Goal: Download file/media

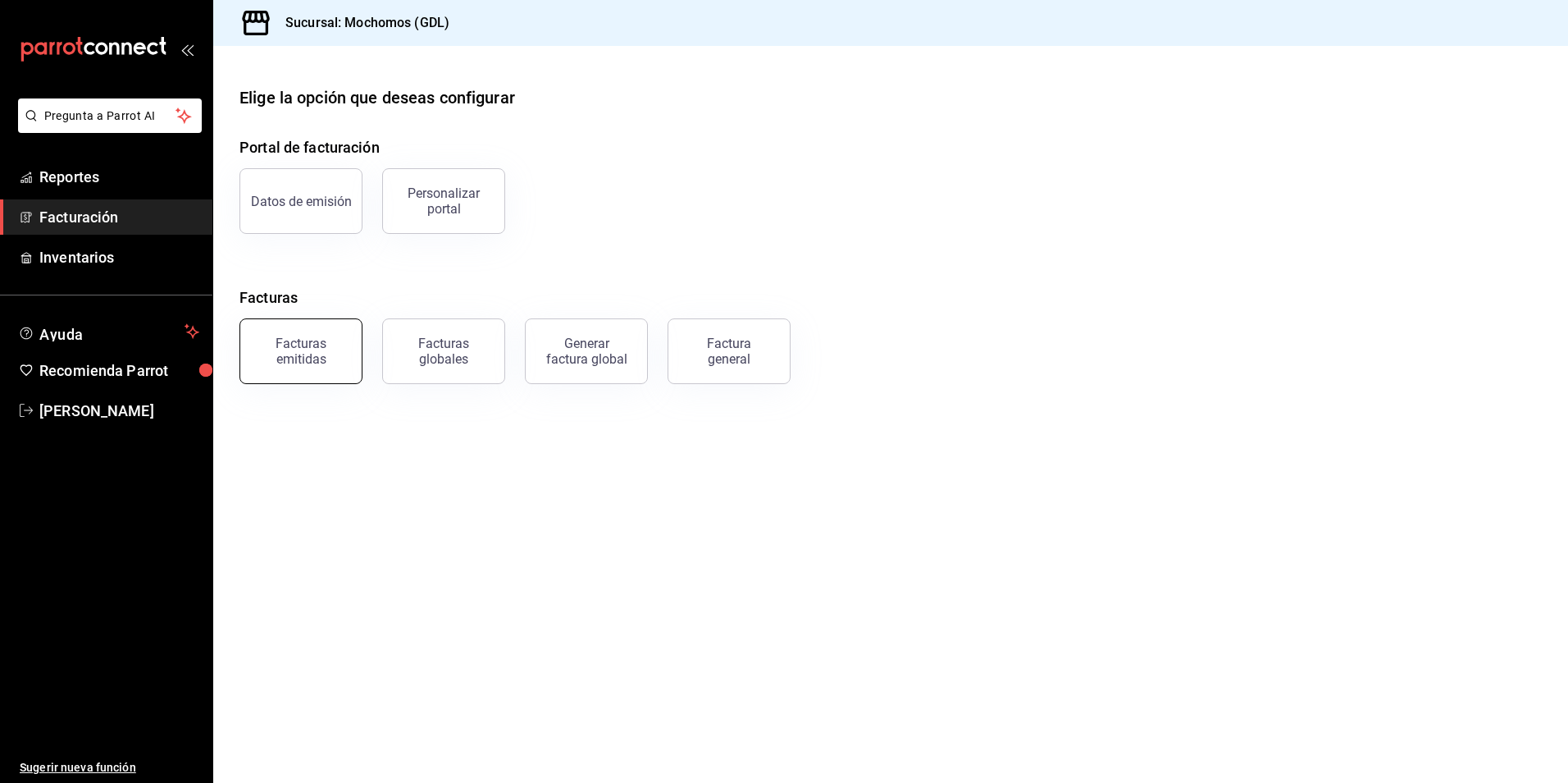
click at [269, 329] on button "Facturas emitidas" at bounding box center [301, 352] width 123 height 66
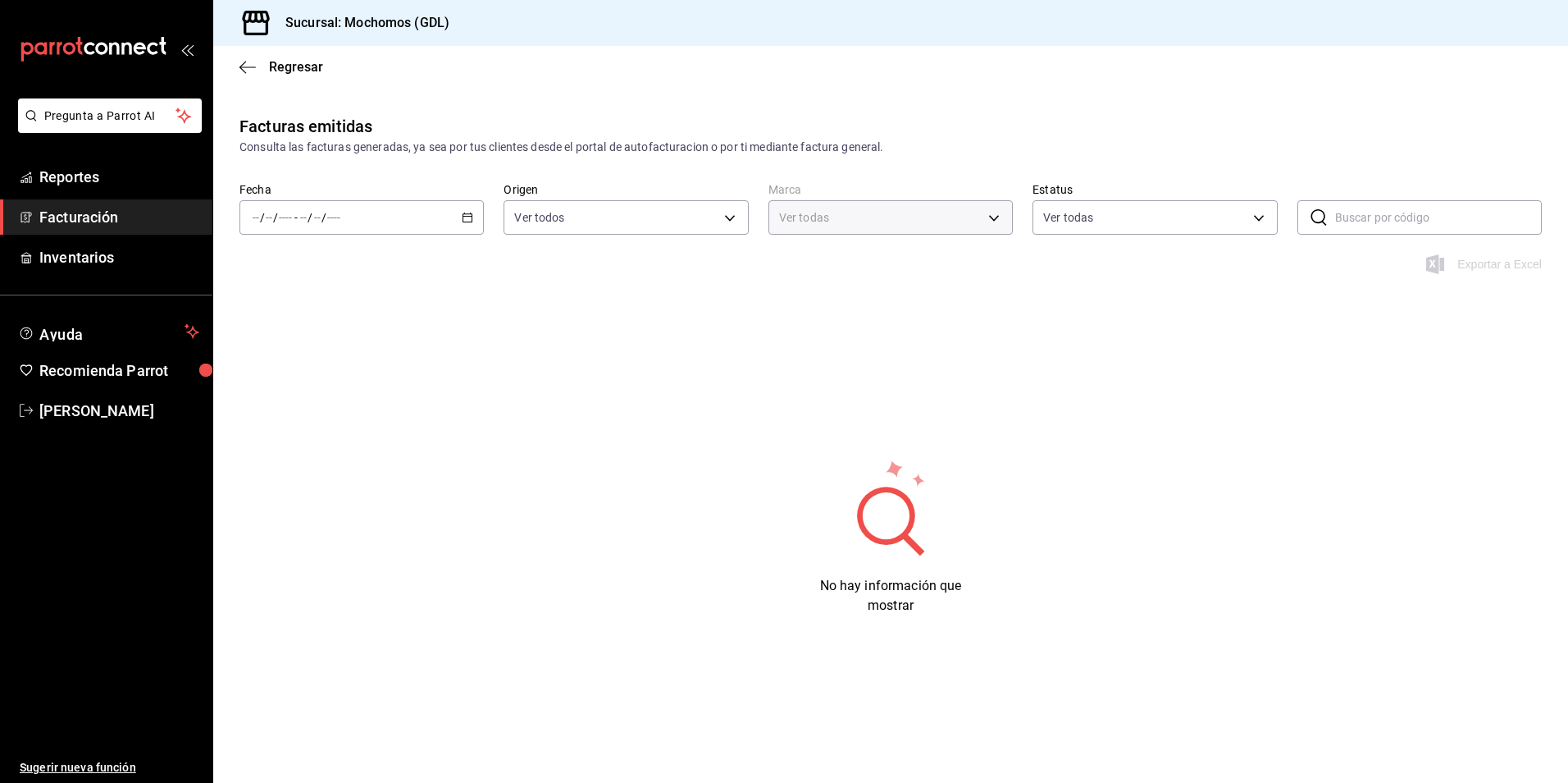
type input "36c25d4a-7cb0-456c-a434-e981d54830bc,9cac9703-0c5a-4d8b-addd-5b6b571d65b9"
click at [463, 228] on div "/ / - / /" at bounding box center [362, 217] width 245 height 34
click at [343, 448] on span "Rango de fechas" at bounding box center [317, 452] width 127 height 17
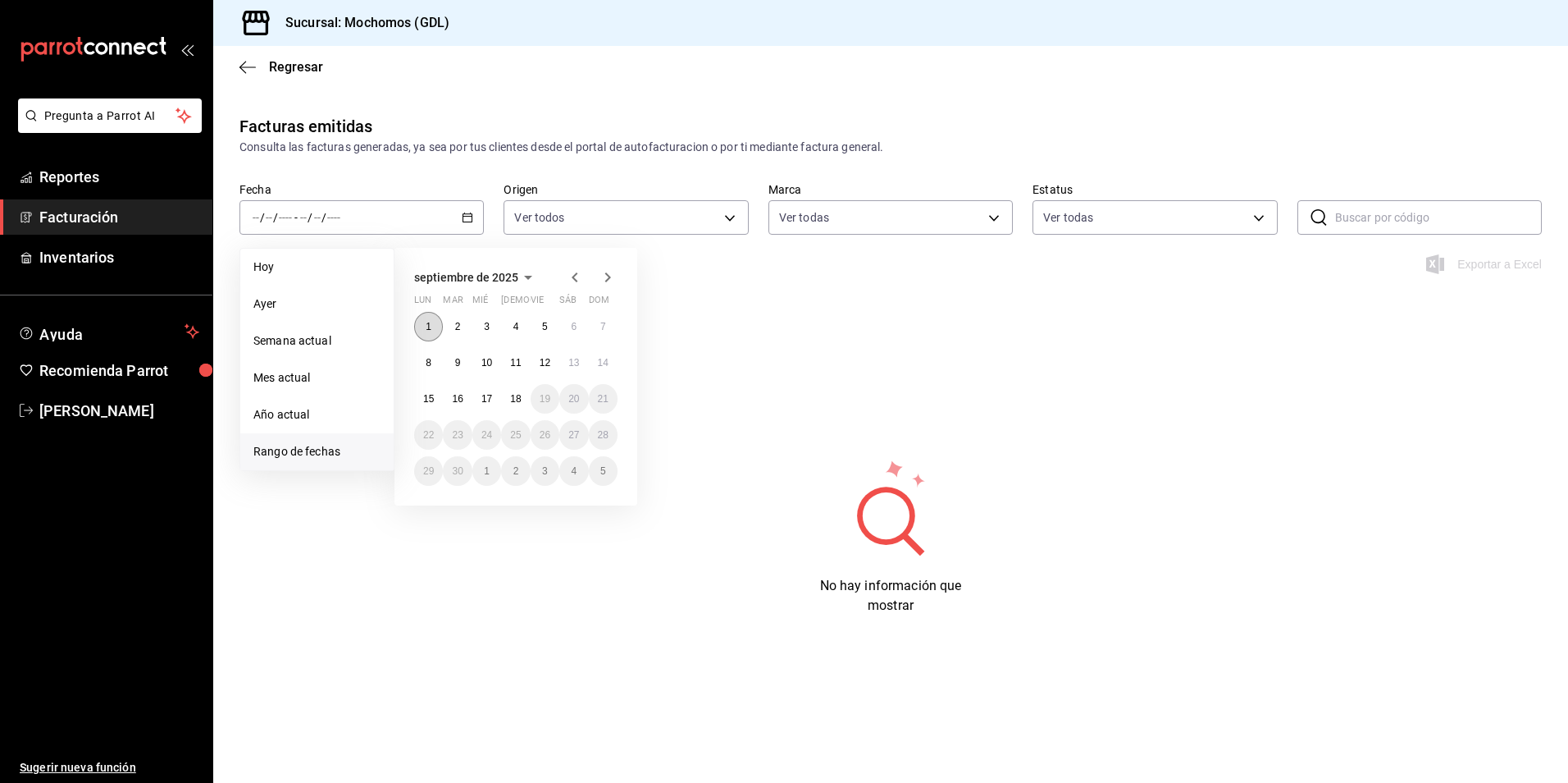
click at [435, 326] on button "1" at bounding box center [429, 326] width 29 height 29
click at [517, 410] on button "18" at bounding box center [516, 398] width 29 height 29
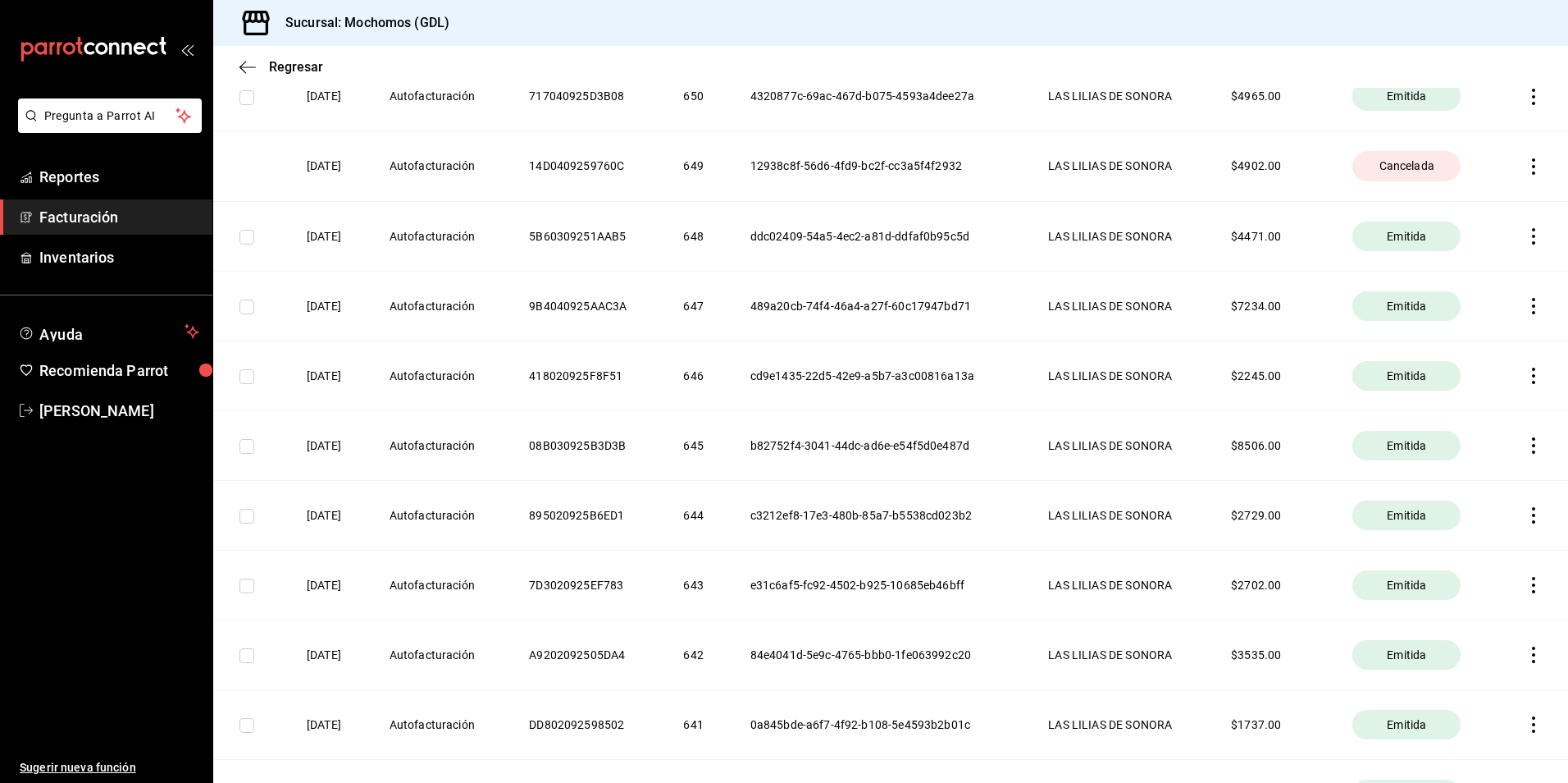
scroll to position [5682, 0]
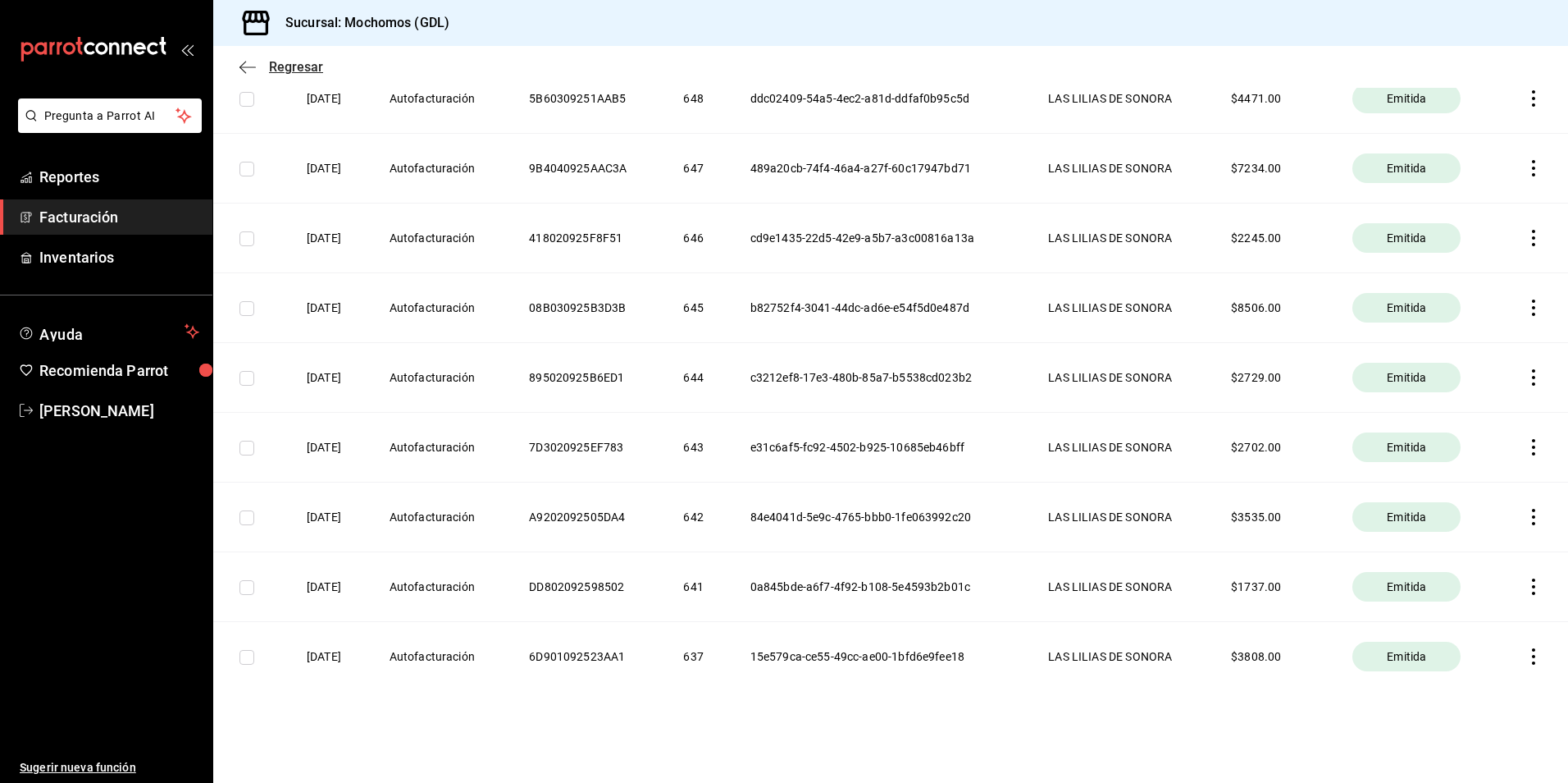
click at [250, 72] on icon "button" at bounding box center [248, 67] width 17 height 15
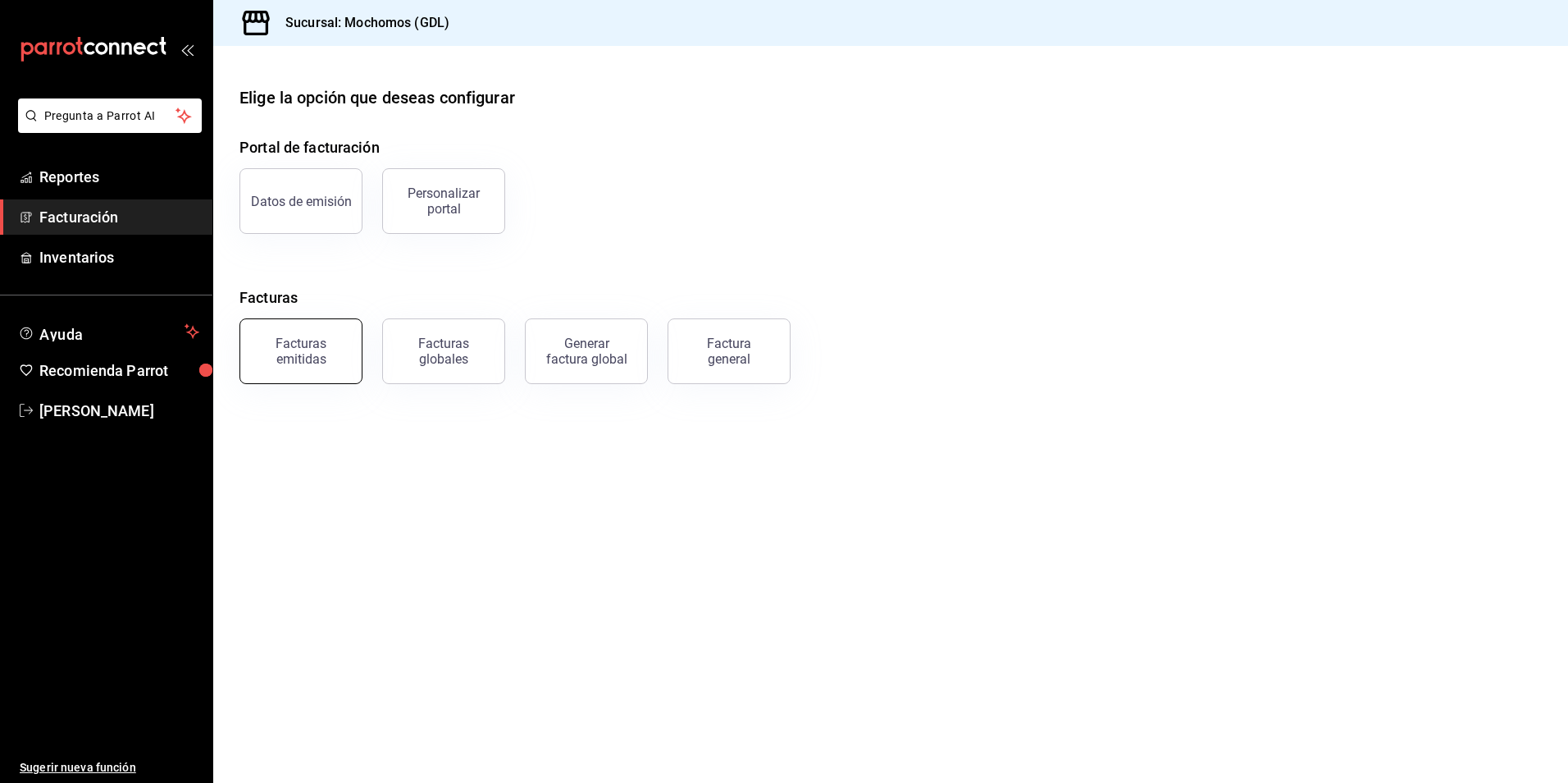
click at [317, 329] on button "Facturas emitidas" at bounding box center [301, 352] width 123 height 66
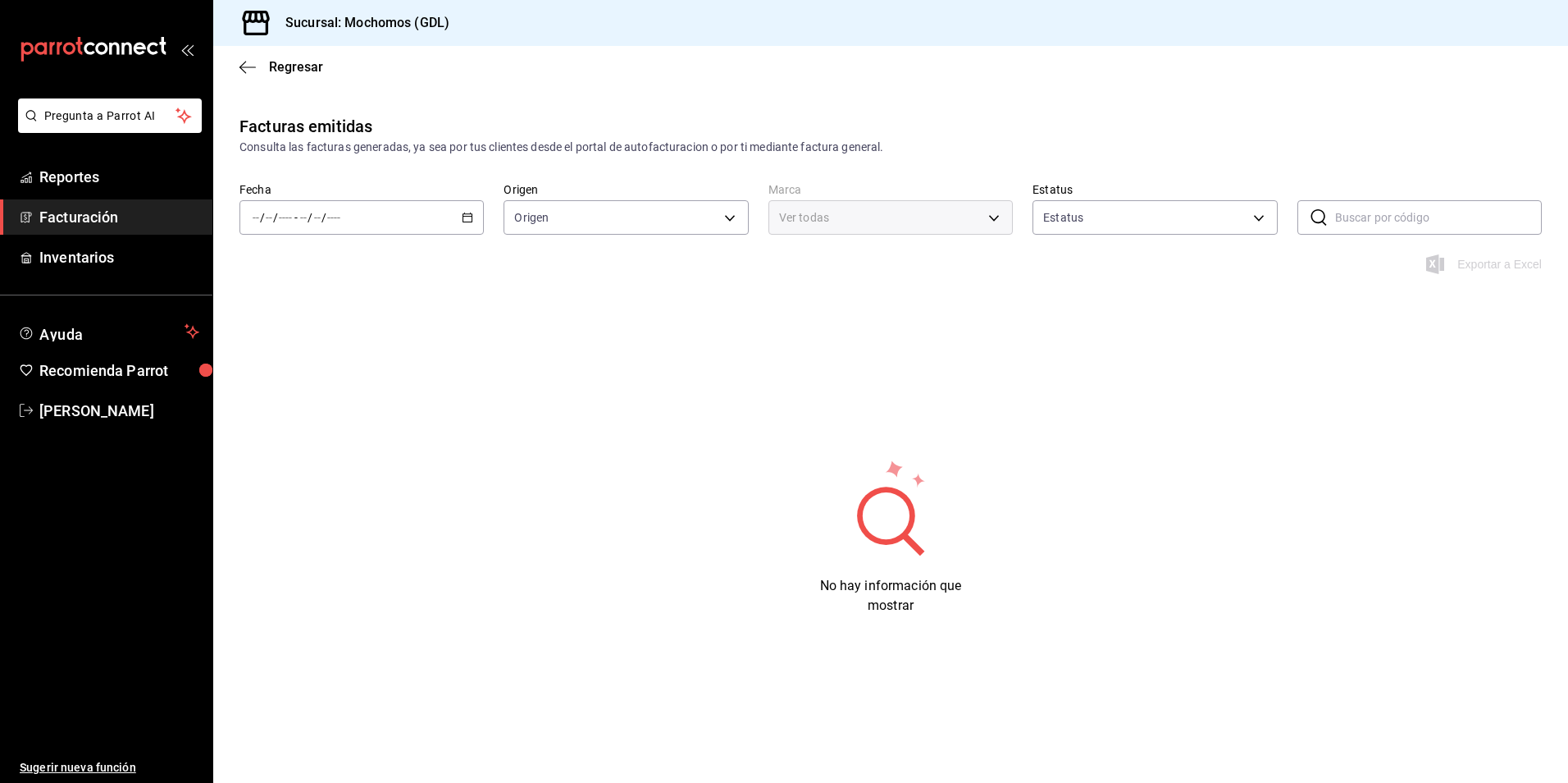
type input "ORDER_INVOICE,GENERAL_INVOICE"
type input "ACTIVE,PENDING_CANCELLATION,CANCELLED,PRE_CANCELLED"
type input "36c25d4a-7cb0-456c-a434-e981d54830bc,9cac9703-0c5a-4d8b-addd-5b6b571d65b9"
click at [471, 219] on icon "button" at bounding box center [468, 218] width 12 height 12
click at [327, 441] on li "Rango de fechas" at bounding box center [317, 452] width 153 height 37
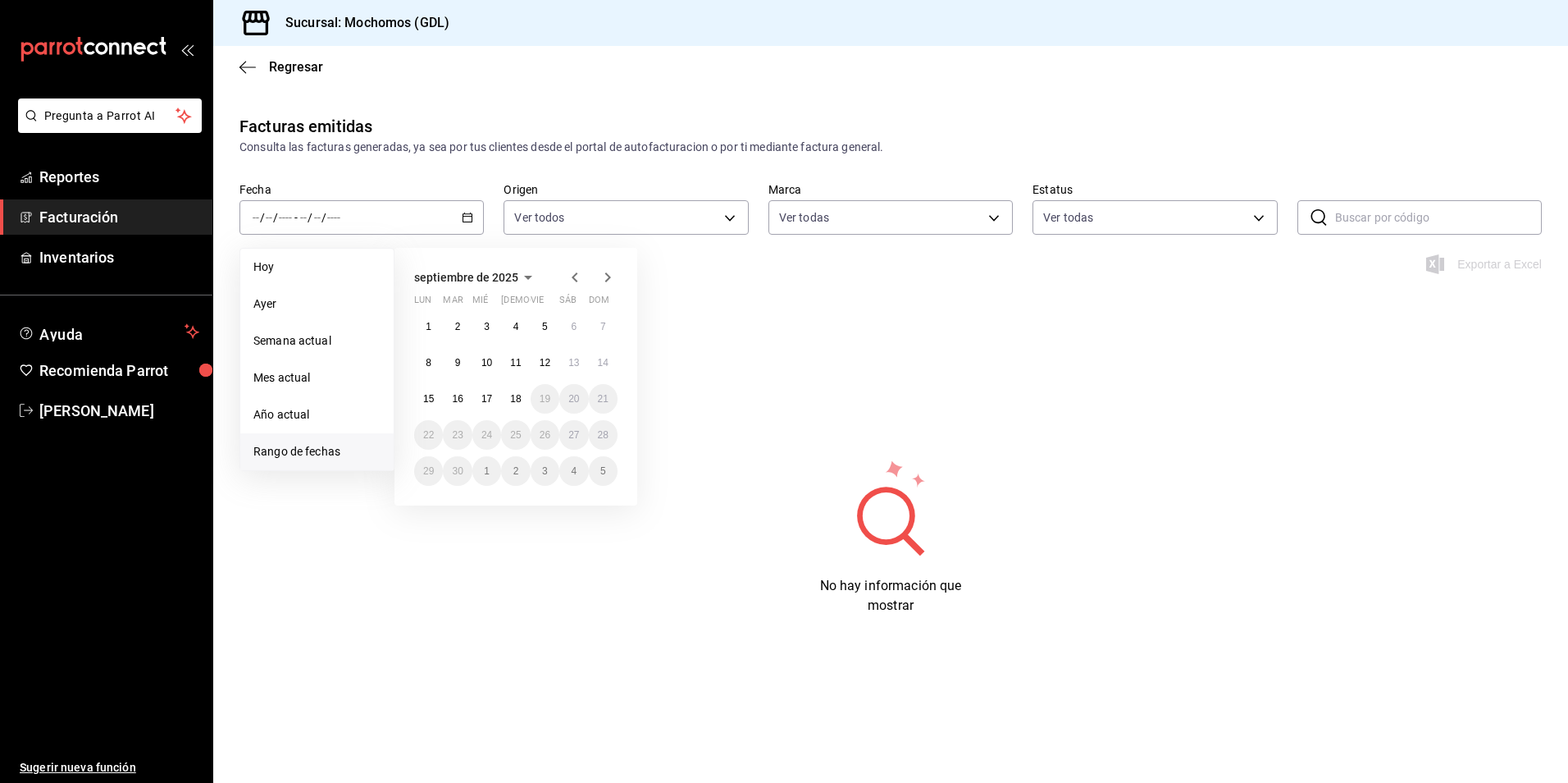
click at [569, 278] on icon "button" at bounding box center [575, 277] width 19 height 19
click at [517, 468] on abbr "28" at bounding box center [516, 471] width 11 height 12
click at [603, 269] on icon "button" at bounding box center [608, 277] width 19 height 19
click at [511, 390] on button "18" at bounding box center [516, 398] width 29 height 29
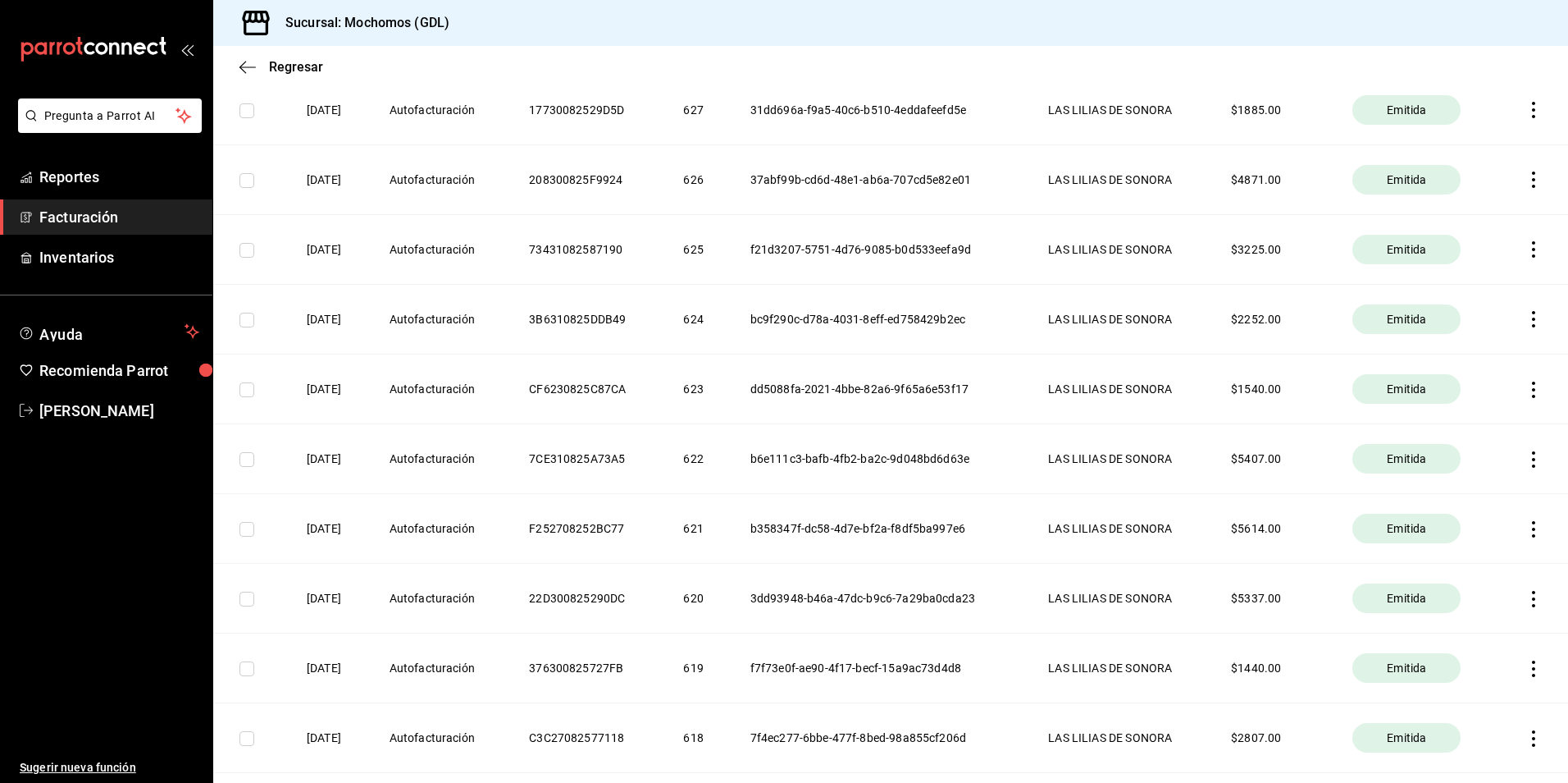
scroll to position [6898, 0]
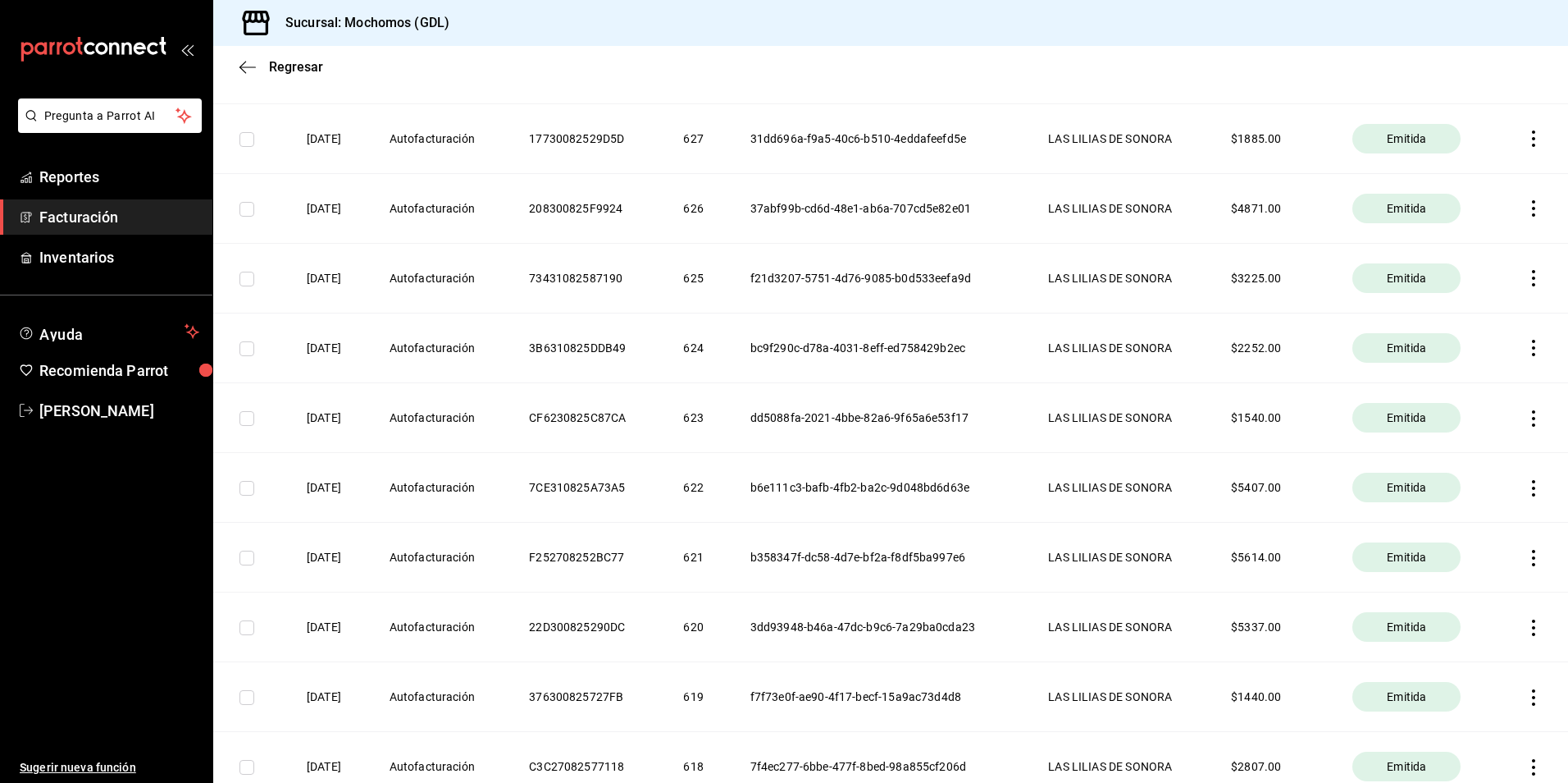
click at [1434, 430] on div "Emitida" at bounding box center [1407, 418] width 109 height 29
click at [1419, 421] on span "Emitida" at bounding box center [1407, 418] width 52 height 17
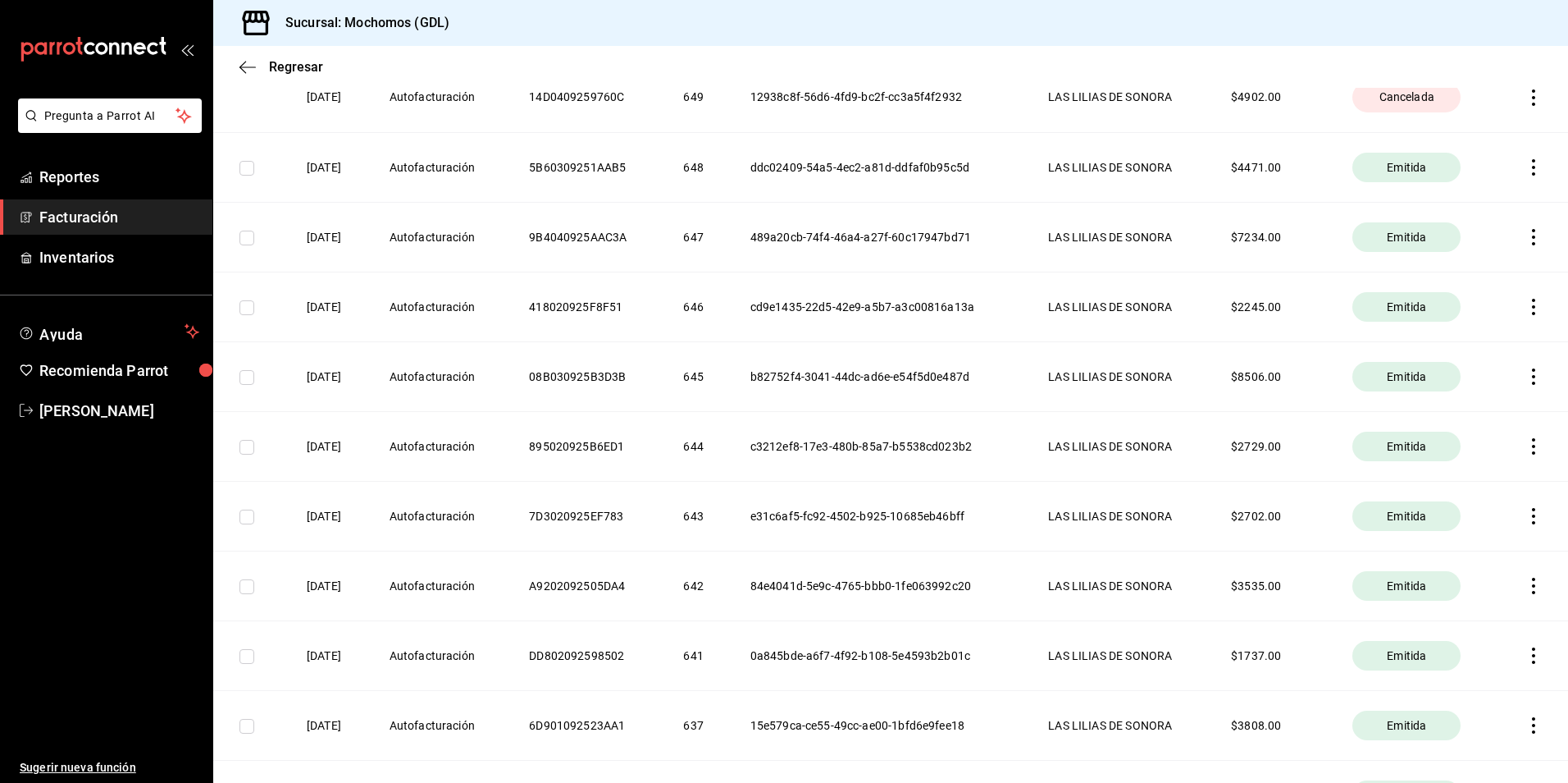
scroll to position [5585, 0]
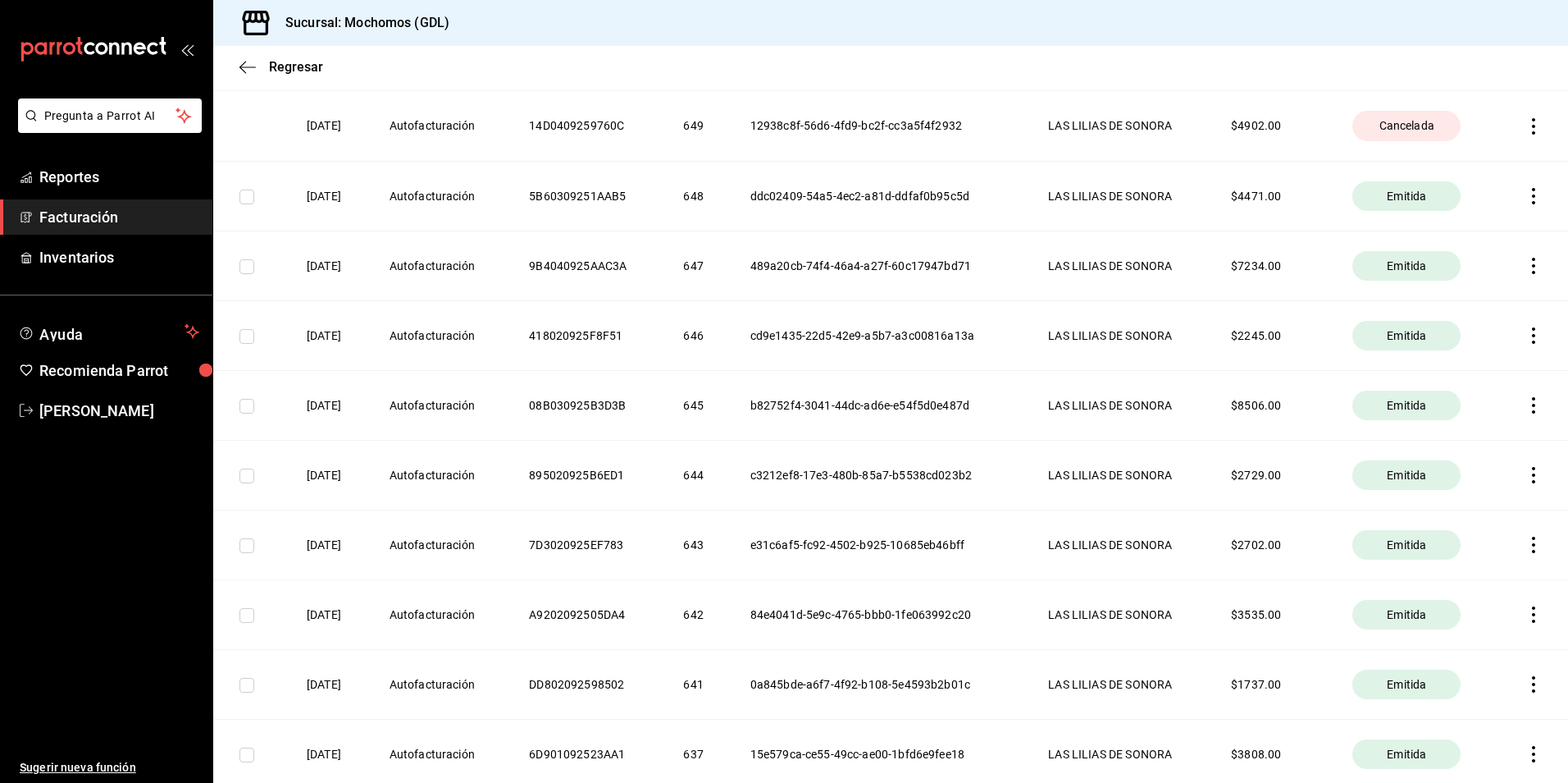
click at [1526, 687] on icon "button" at bounding box center [1534, 684] width 17 height 17
click at [1031, 615] on div at bounding box center [784, 392] width 1568 height 783
click at [1356, 686] on div "Emitida" at bounding box center [1407, 684] width 109 height 29
click at [441, 675] on th "Autofacturación" at bounding box center [440, 684] width 140 height 70
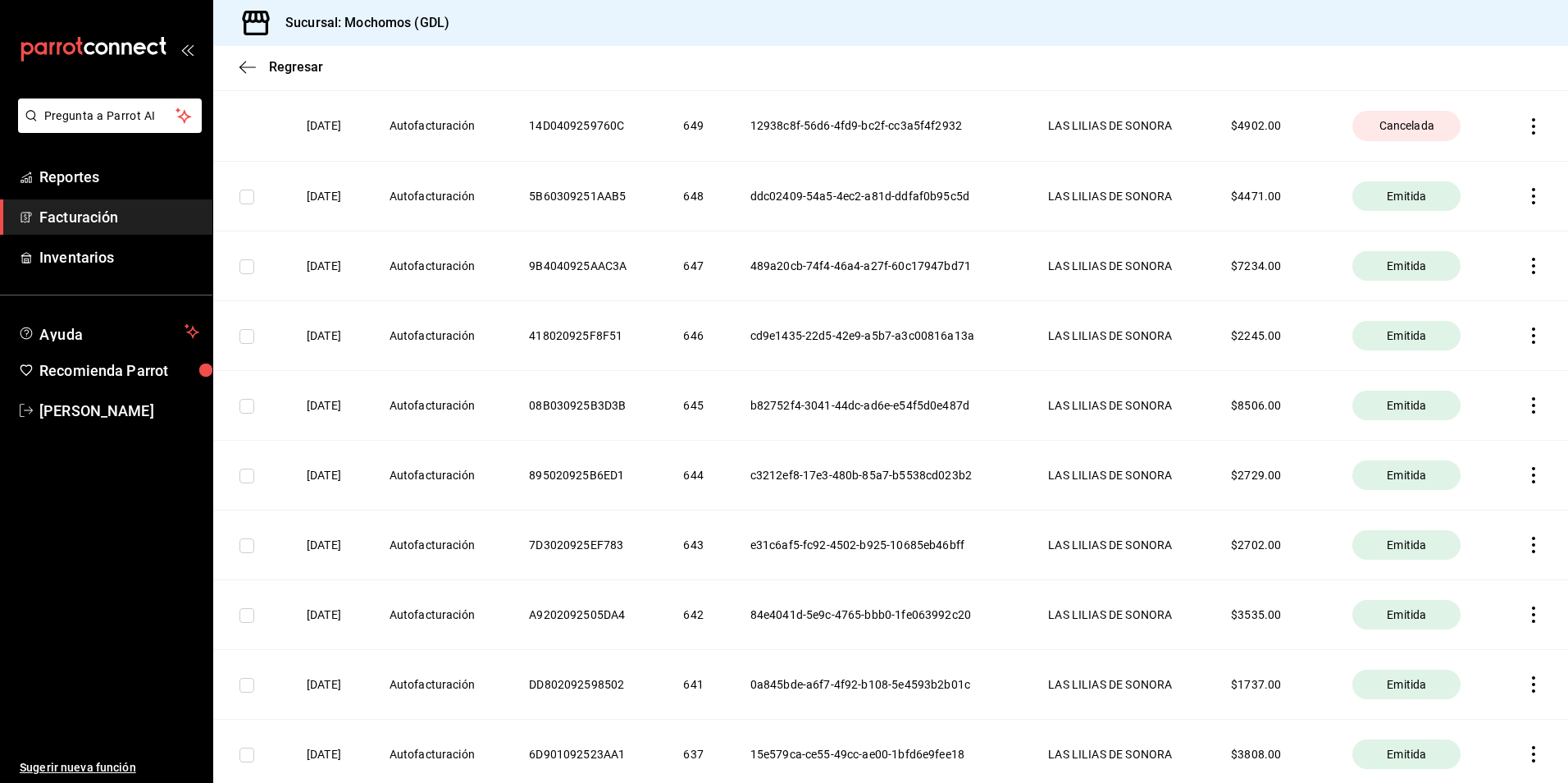
click at [250, 689] on input "checkbox" at bounding box center [247, 685] width 15 height 15
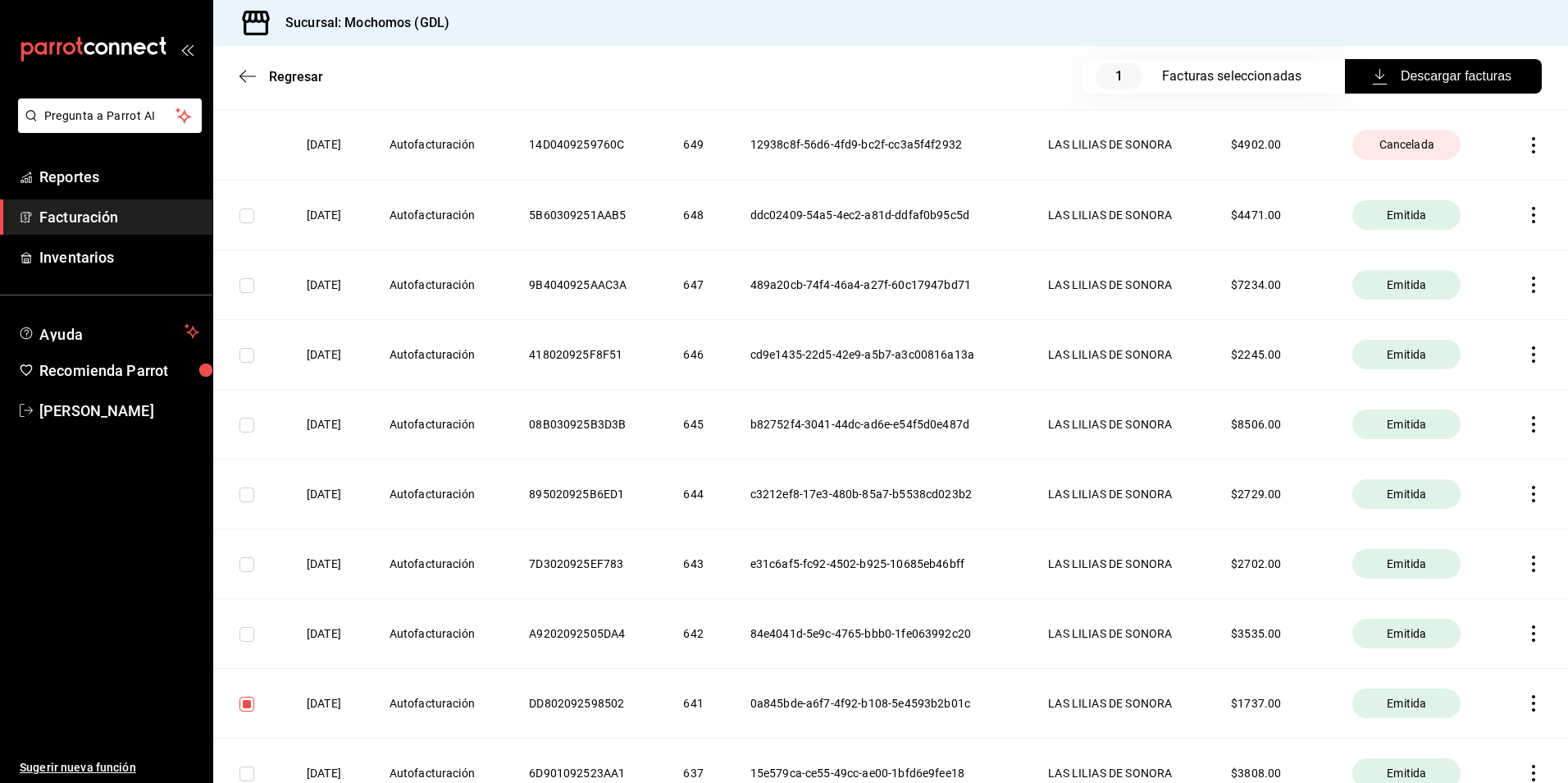
scroll to position [5603, 0]
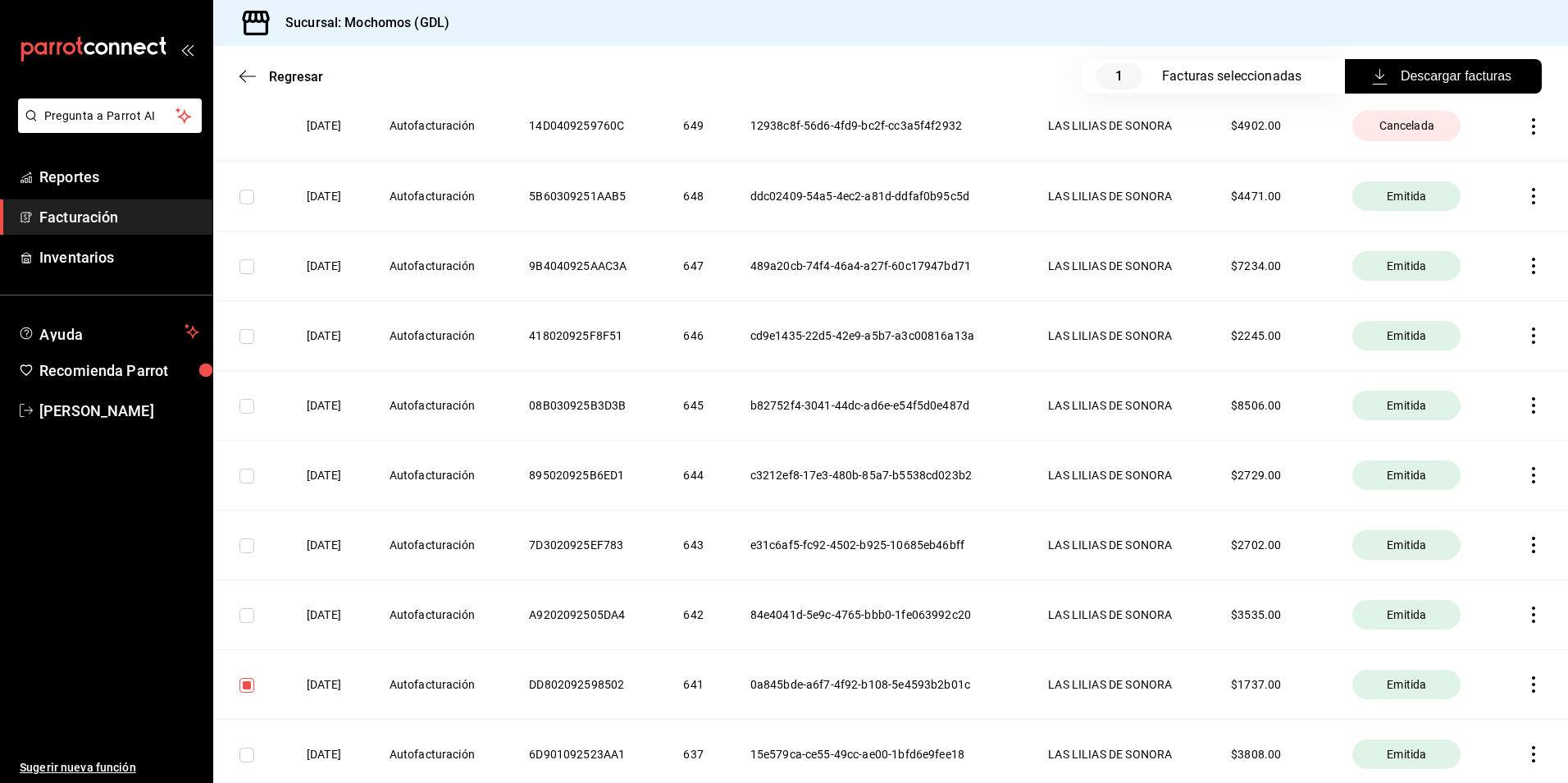
click at [1376, 66] on button "Descargar facturas" at bounding box center [1444, 76] width 197 height 34
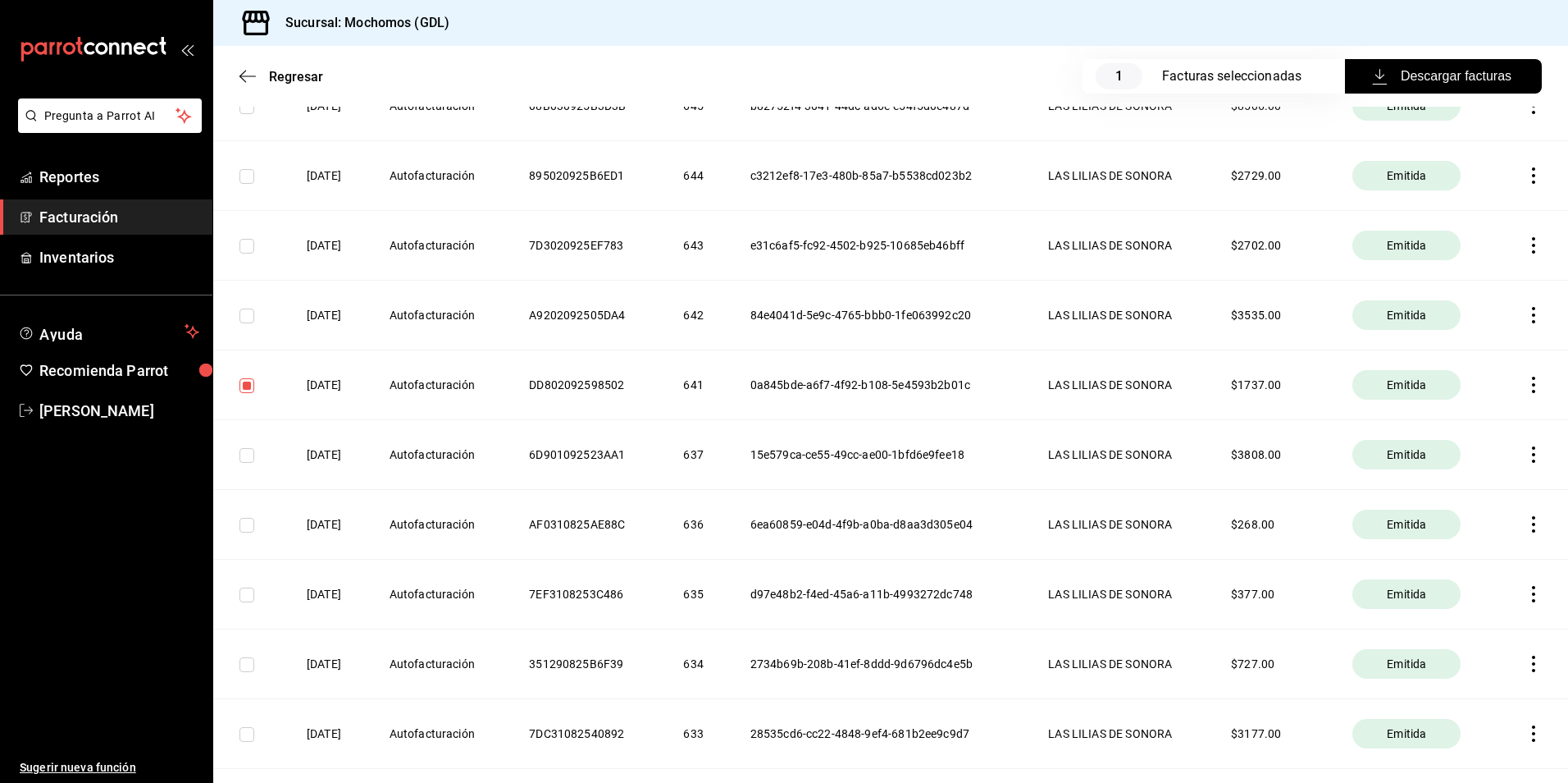
scroll to position [5932, 0]
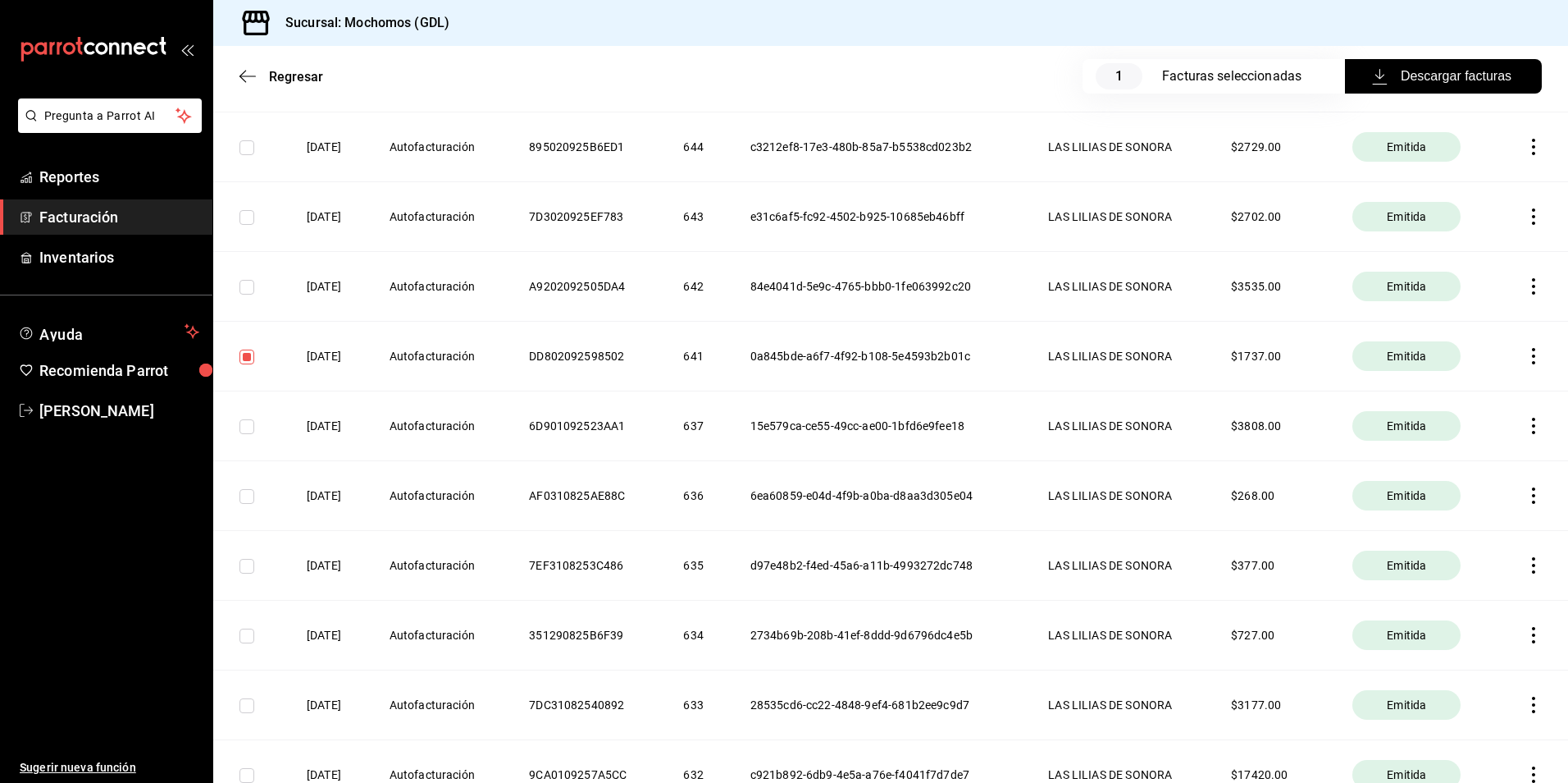
click at [241, 350] on input "checkbox" at bounding box center [247, 357] width 15 height 15
checkbox input "false"
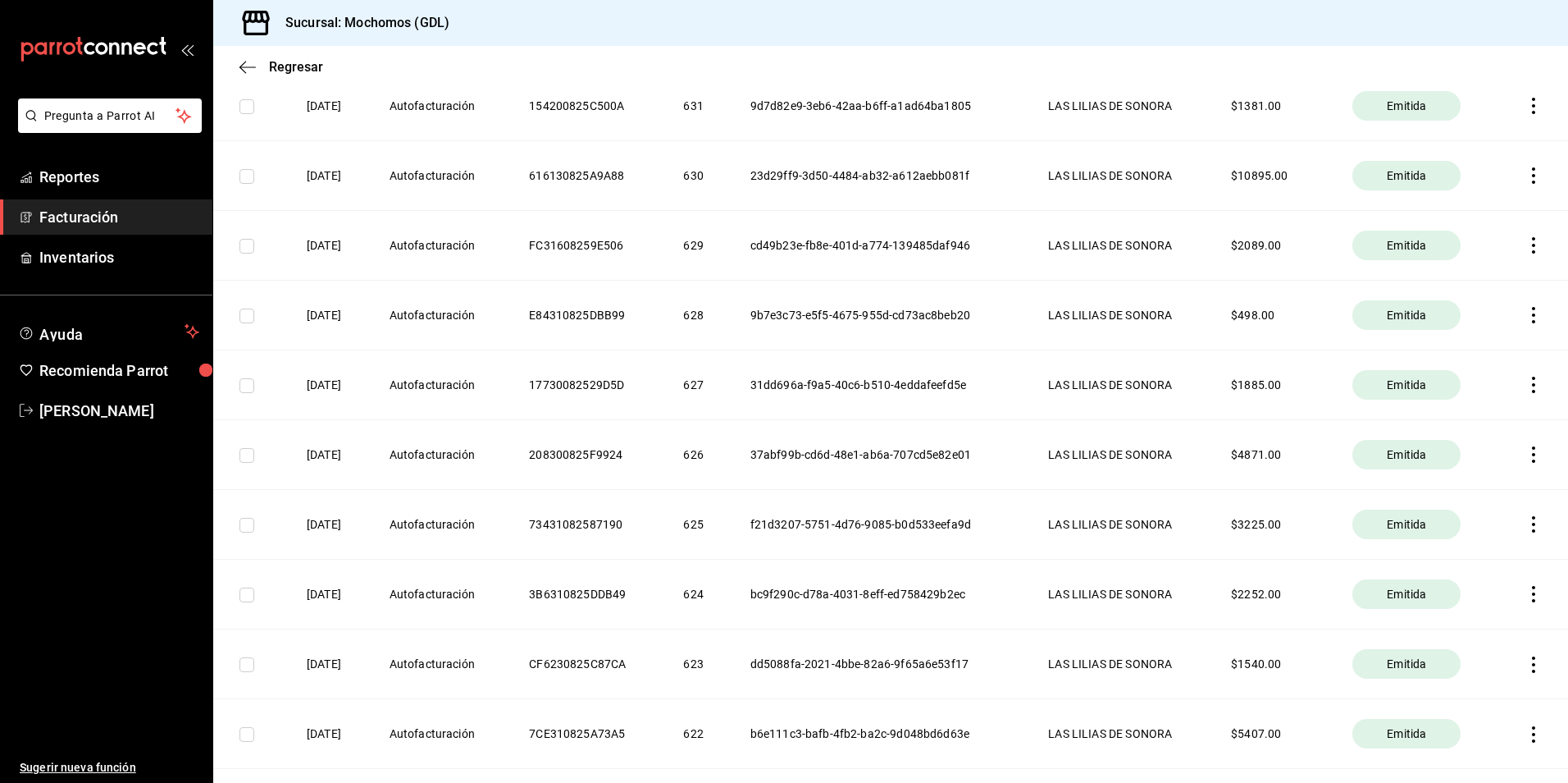
scroll to position [6734, 0]
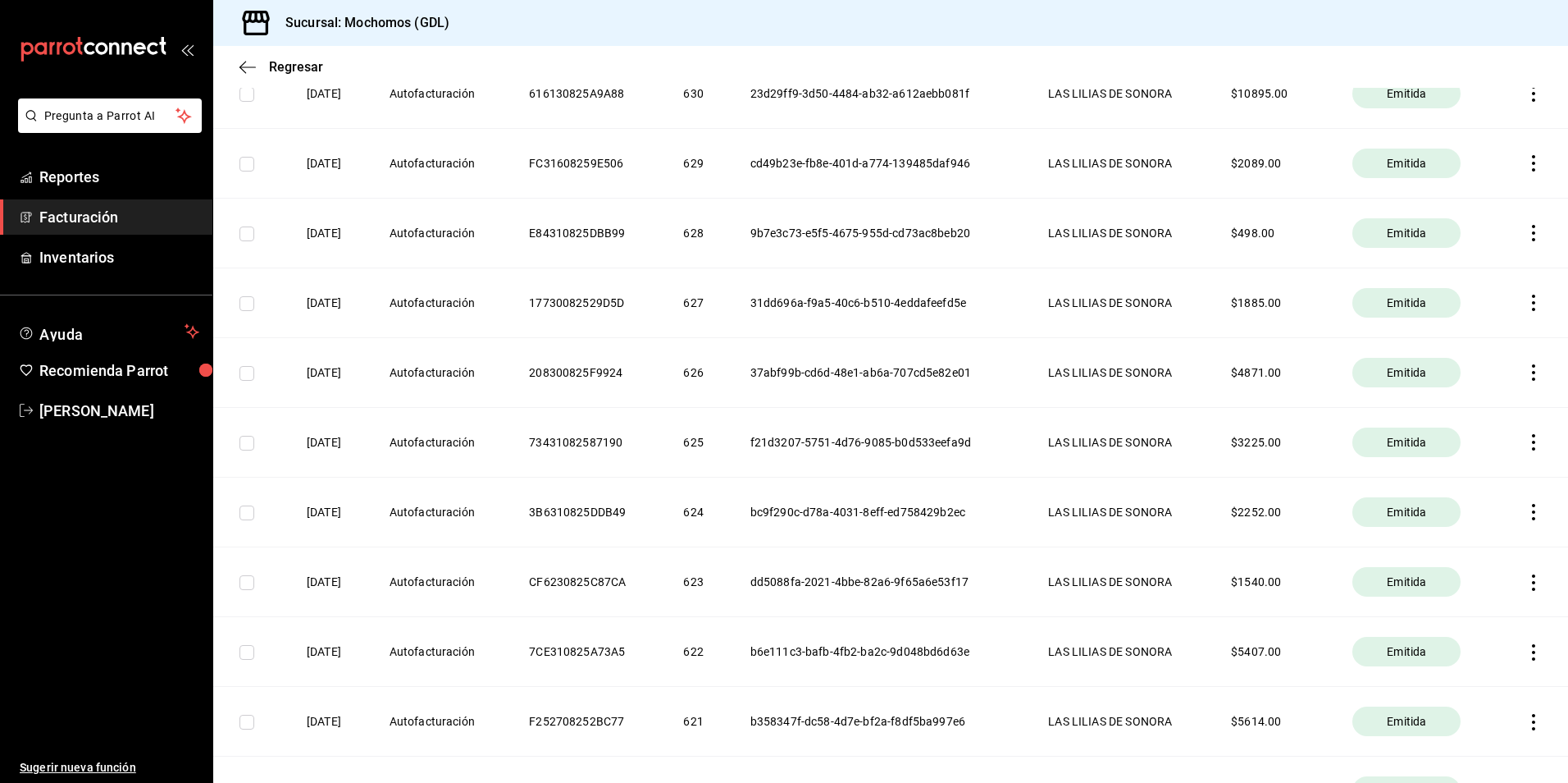
click at [250, 580] on input "checkbox" at bounding box center [247, 582] width 15 height 15
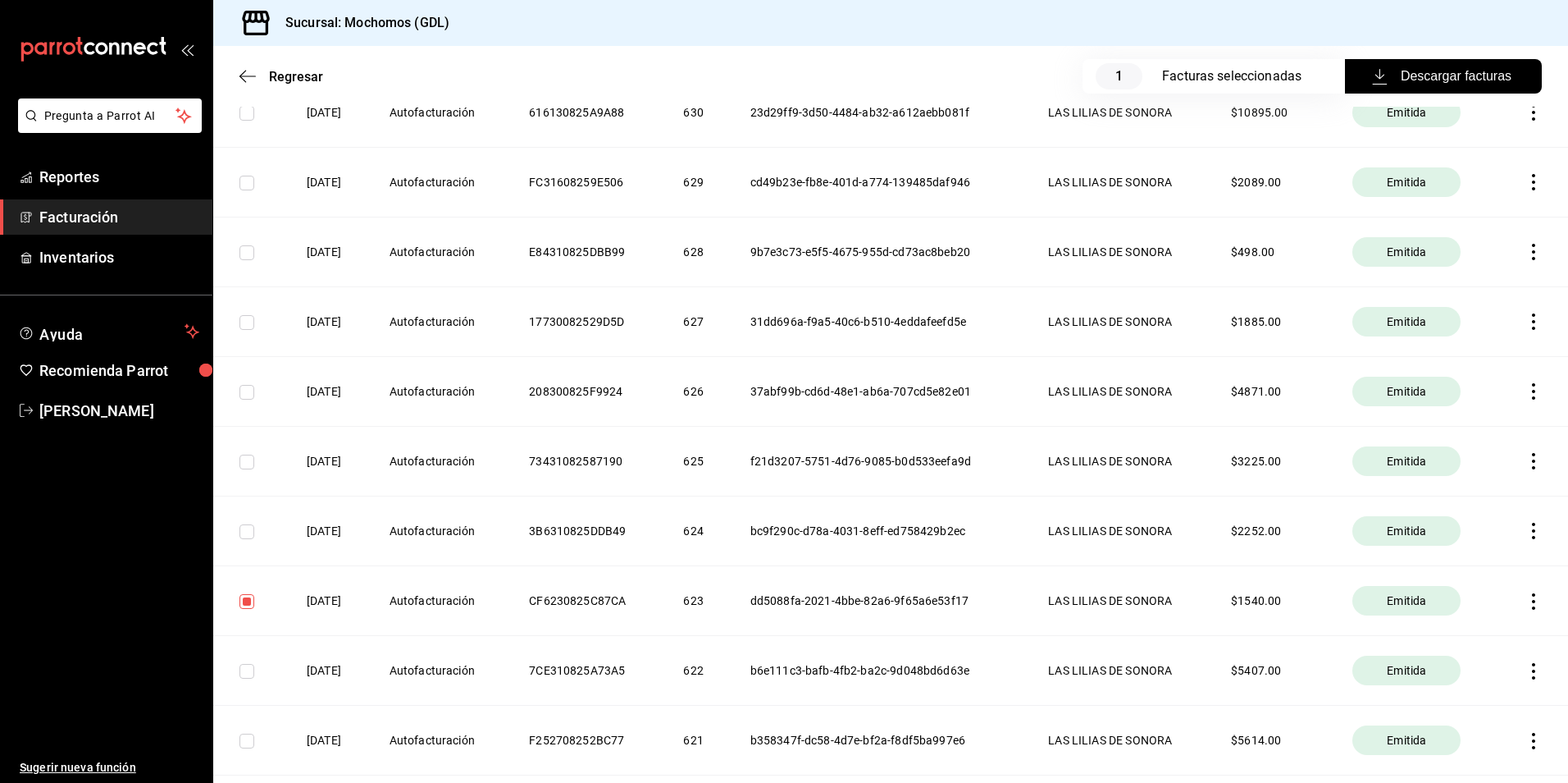
scroll to position [6753, 0]
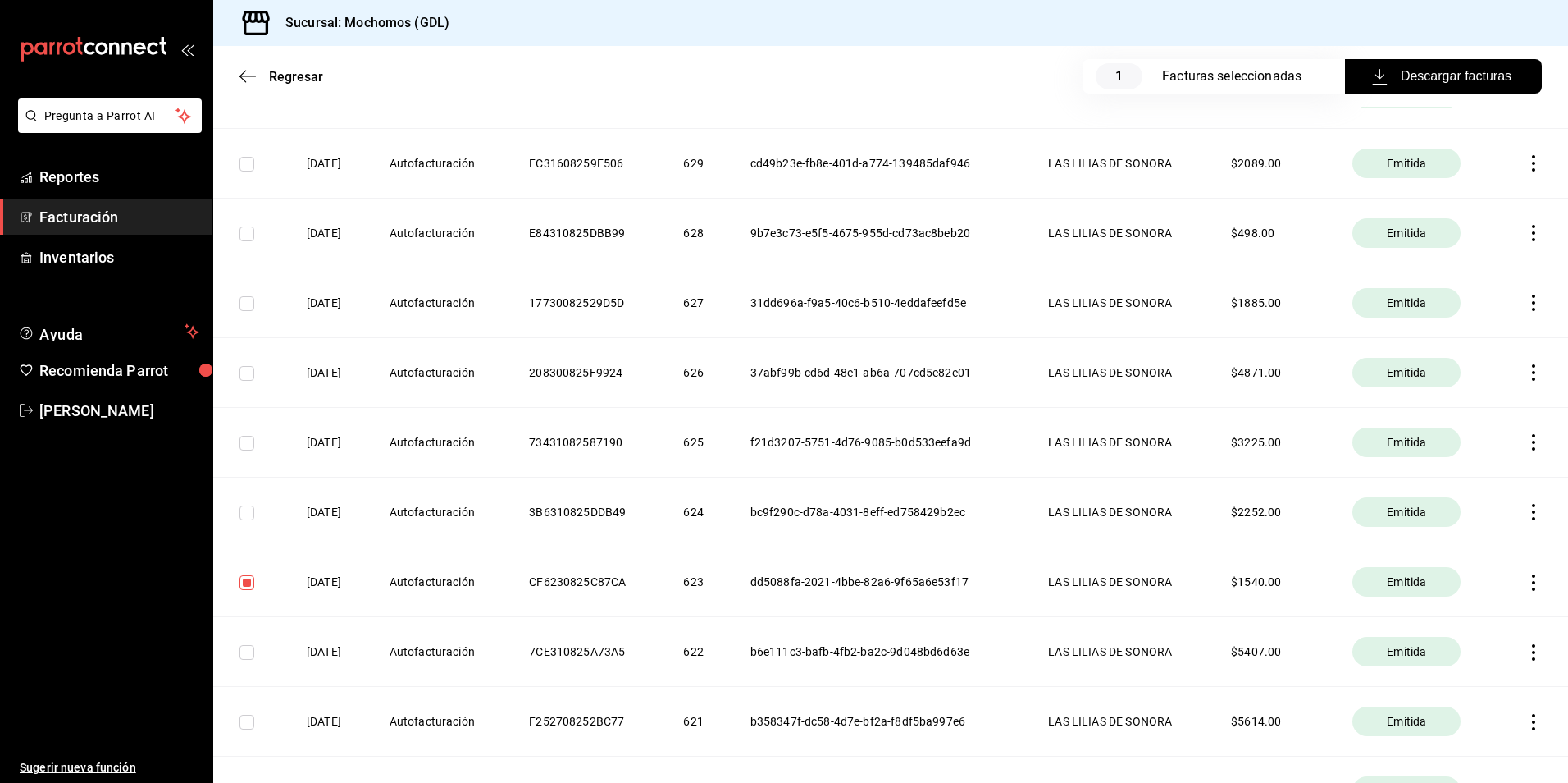
click at [242, 582] on input "checkbox" at bounding box center [247, 582] width 15 height 15
checkbox input "false"
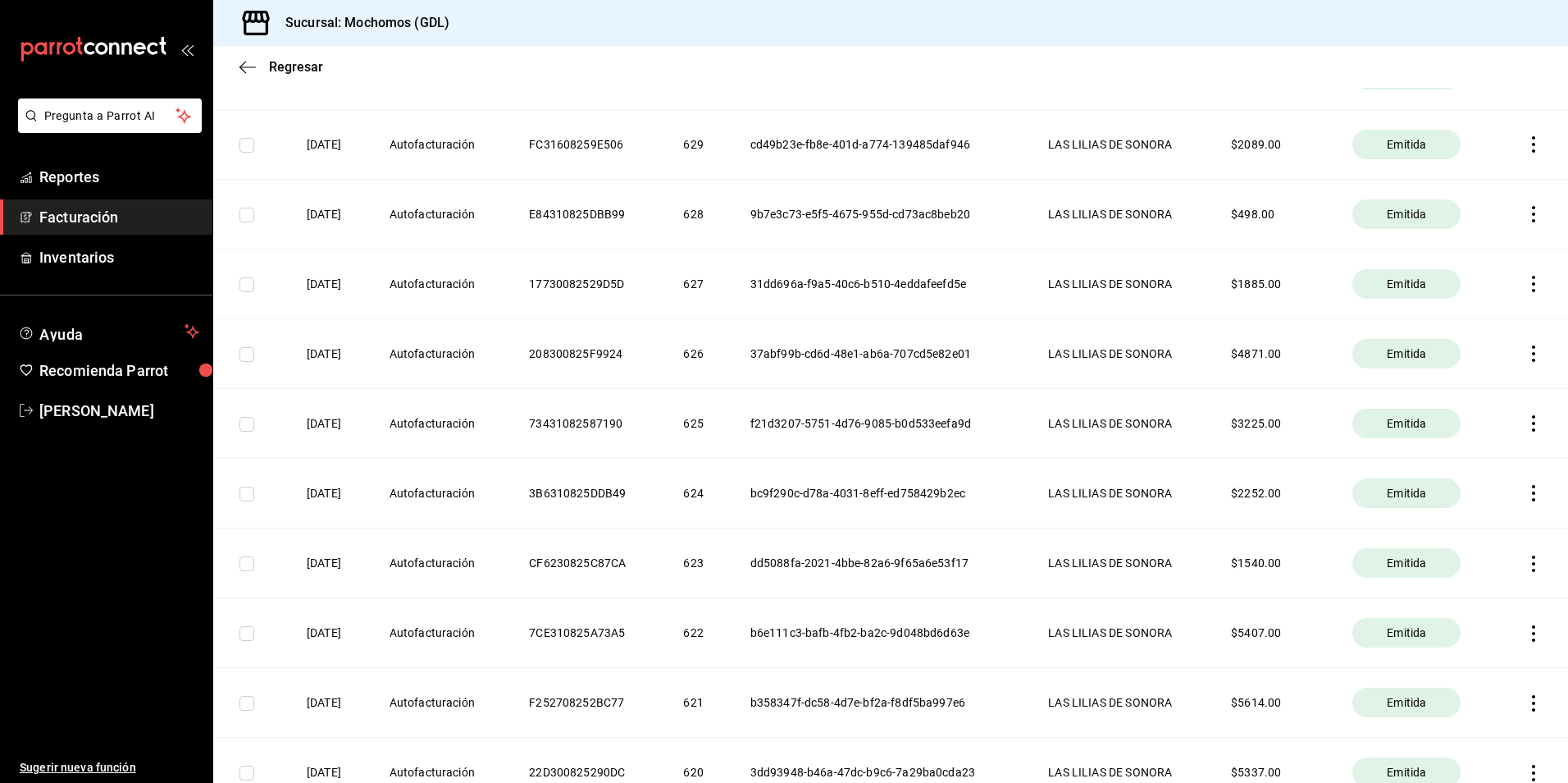
scroll to position [6734, 0]
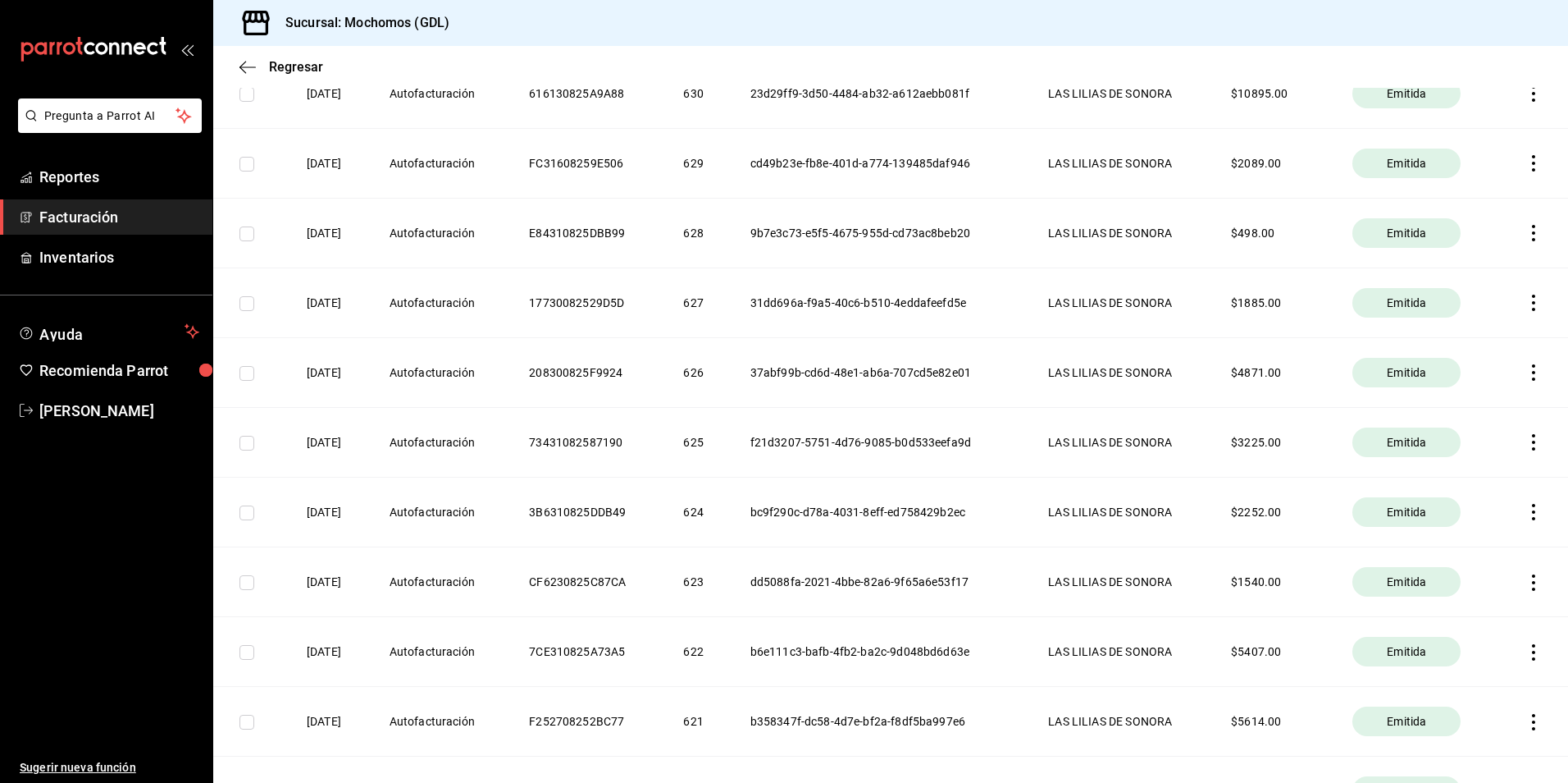
click at [1526, 581] on icon "button" at bounding box center [1534, 582] width 17 height 17
click at [1482, 536] on div "Descargar PDF" at bounding box center [1470, 542] width 79 height 14
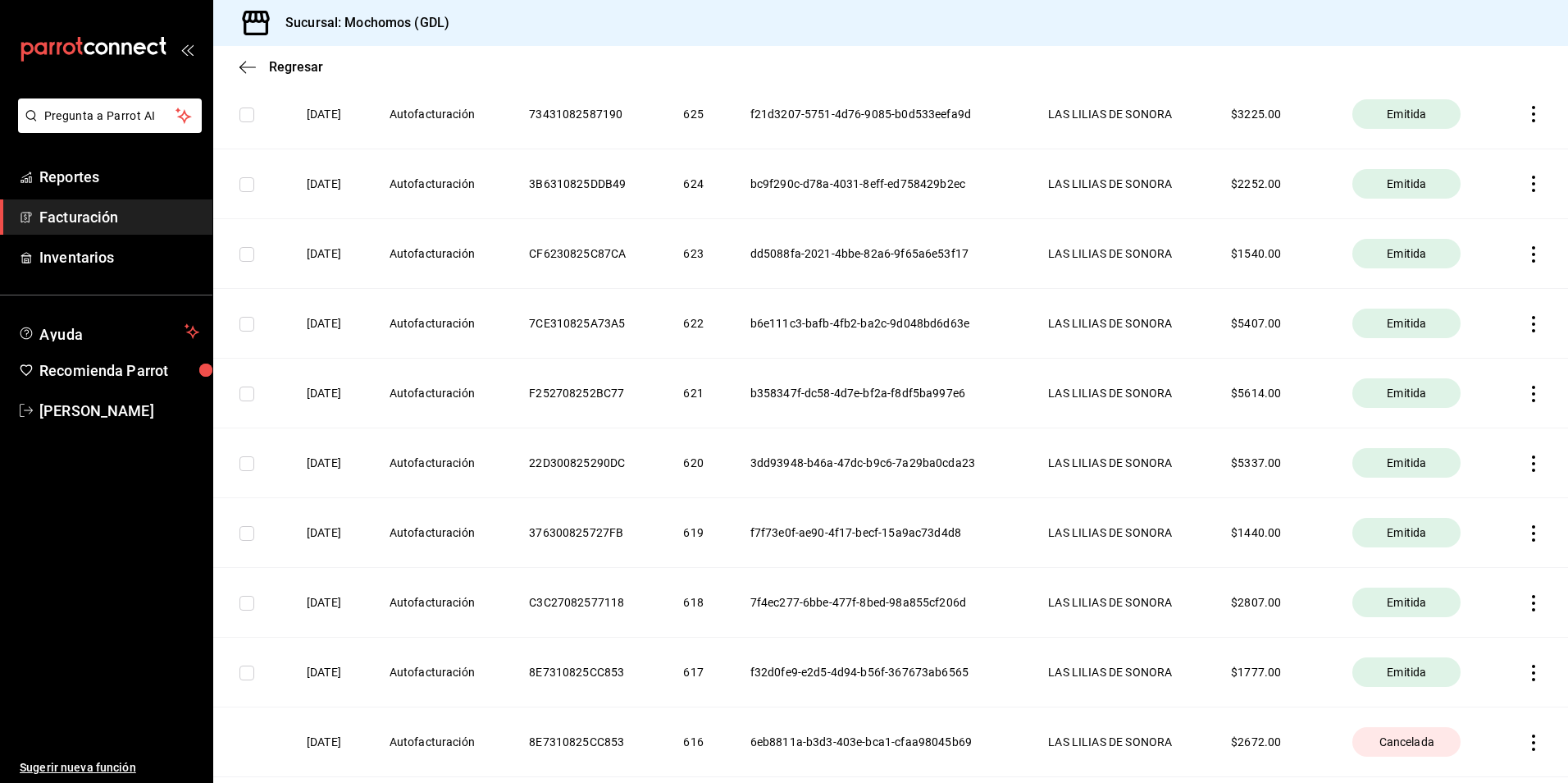
scroll to position [7144, 0]
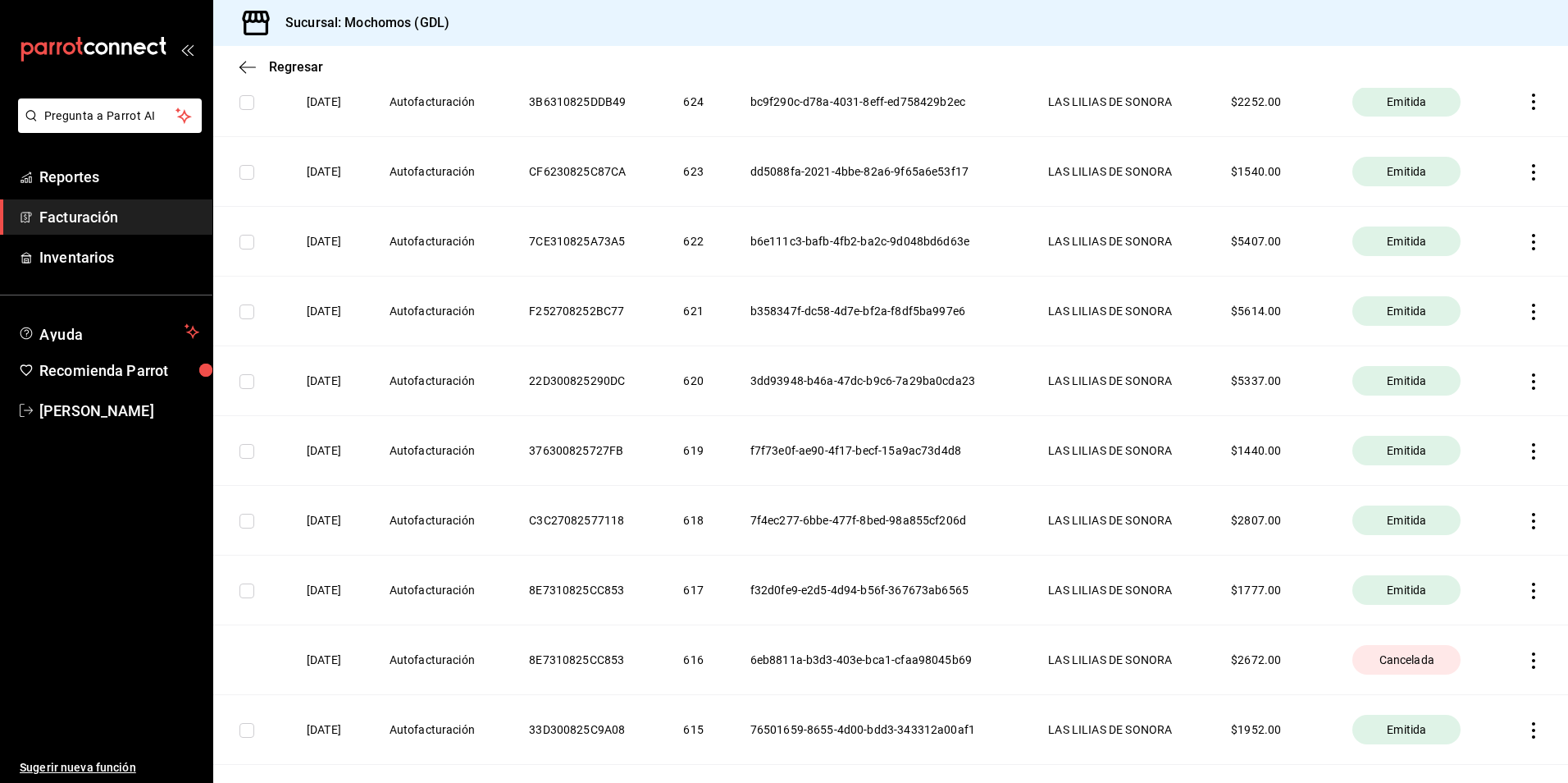
click at [1532, 451] on icon "button" at bounding box center [1533, 451] width 3 height 17
click at [1489, 410] on div "Descargar PDF" at bounding box center [1470, 411] width 79 height 14
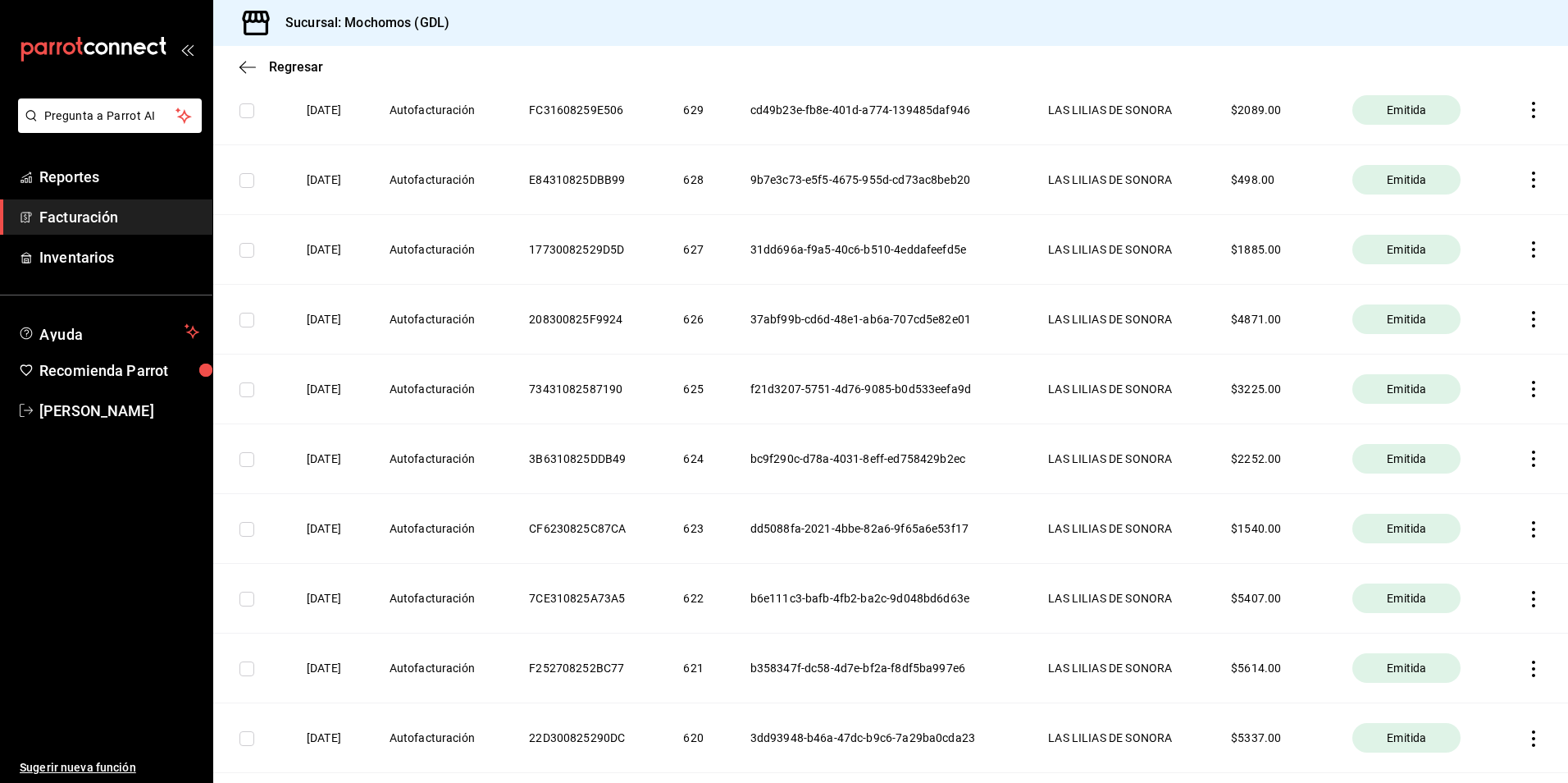
scroll to position [6816, 0]
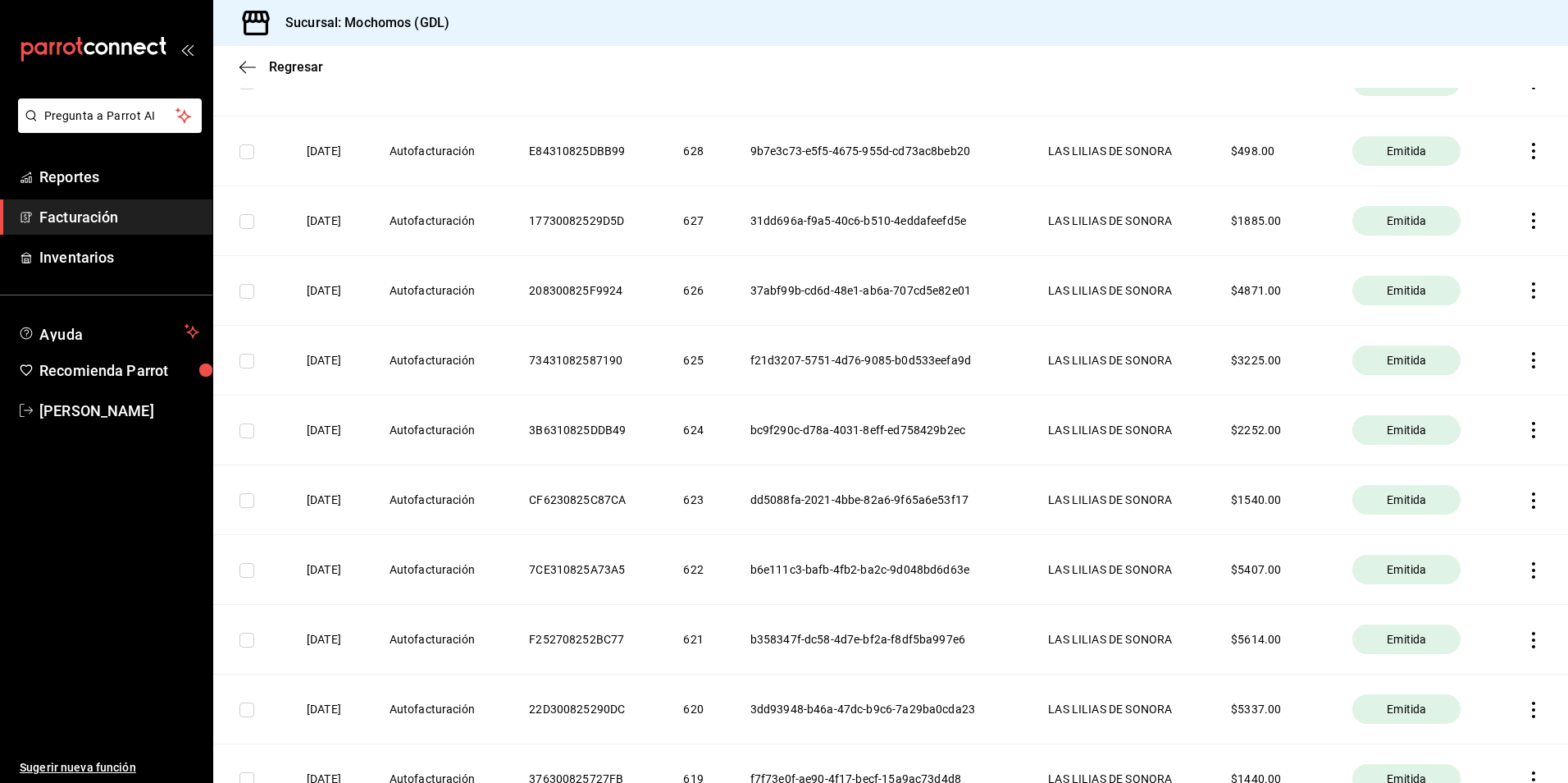
click at [1526, 495] on icon "button" at bounding box center [1534, 500] width 17 height 17
click at [1488, 466] on span "Descargar PDF" at bounding box center [1456, 460] width 104 height 16
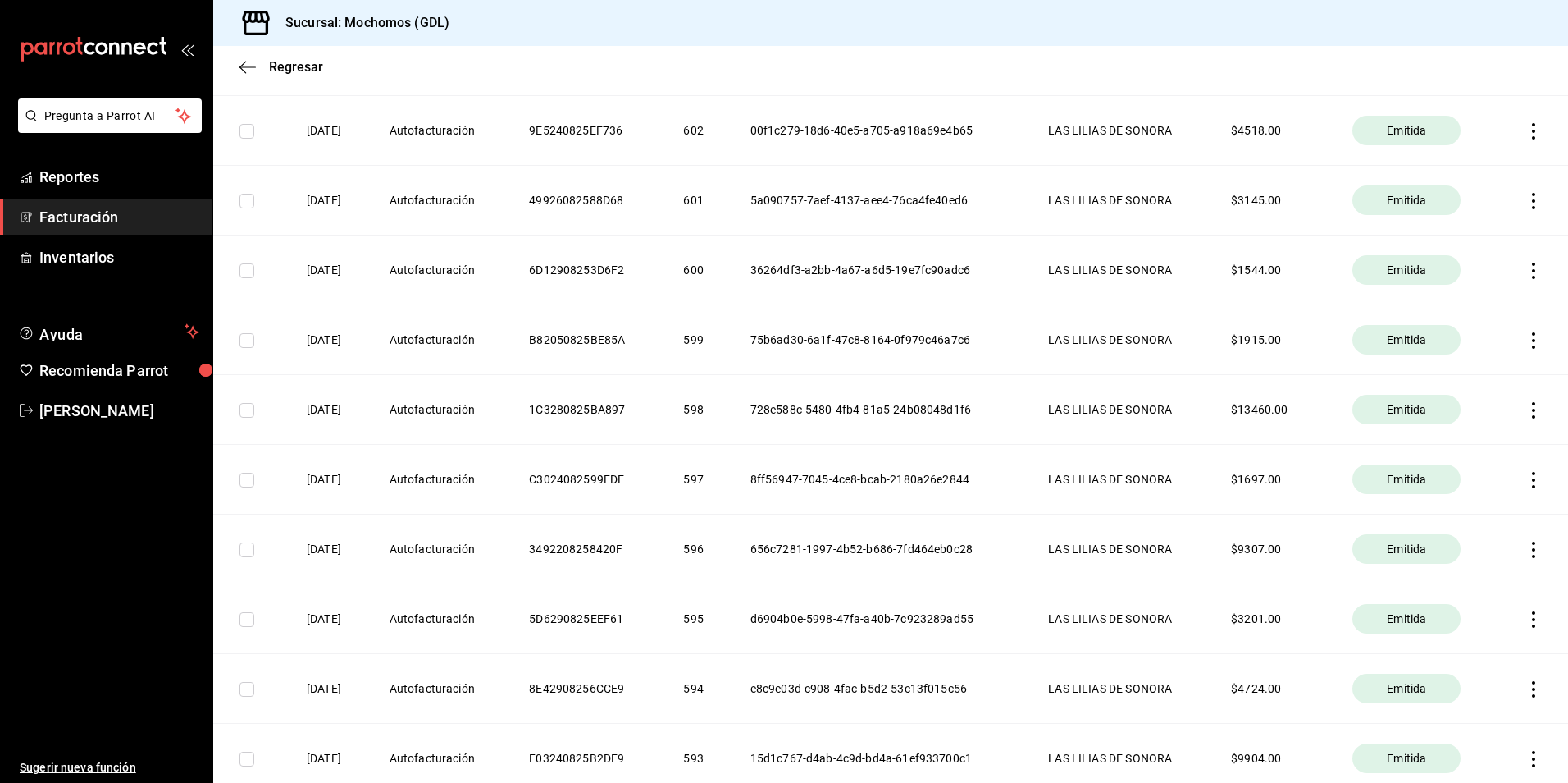
scroll to position [8622, 0]
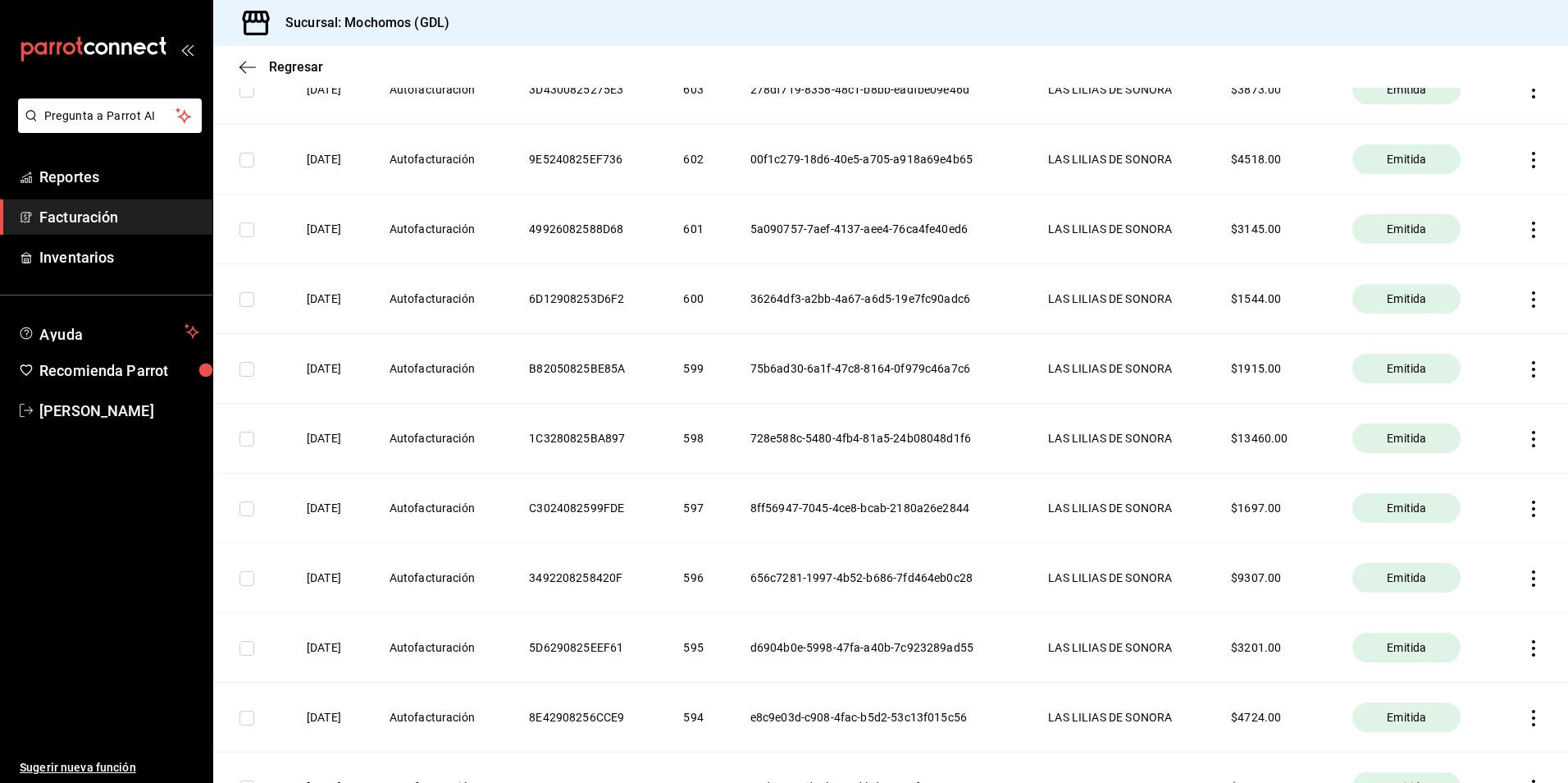
click at [1526, 296] on icon "button" at bounding box center [1534, 299] width 17 height 17
click at [1491, 262] on div "Descargar PDF" at bounding box center [1470, 258] width 79 height 14
click at [1532, 299] on icon "button" at bounding box center [1533, 299] width 3 height 17
click at [1332, 321] on div at bounding box center [784, 392] width 1568 height 783
click at [1360, 299] on div "Emitida" at bounding box center [1407, 298] width 109 height 29
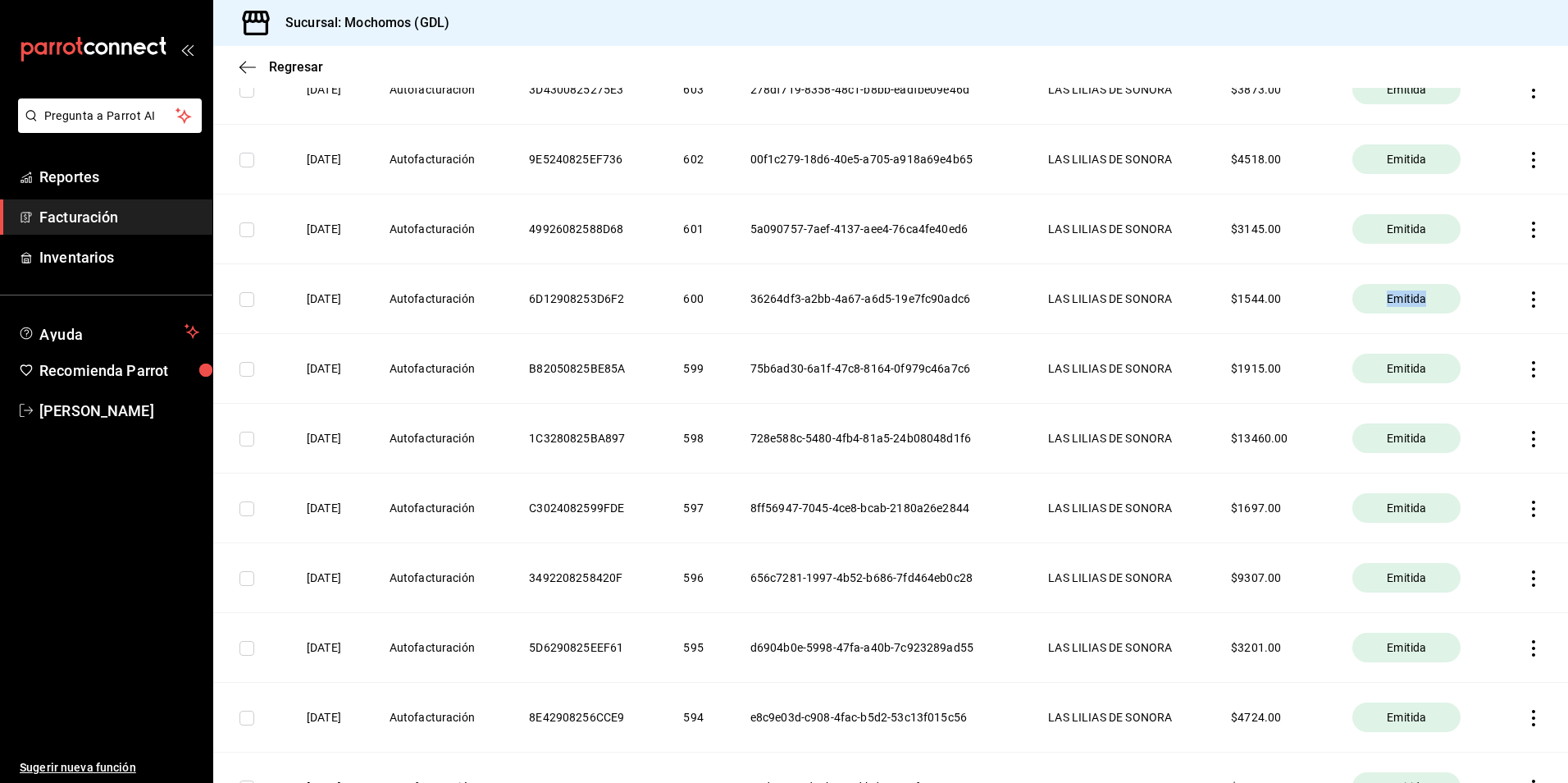
click at [1360, 299] on div "Emitida" at bounding box center [1407, 298] width 109 height 29
drag, startPoint x: 1360, startPoint y: 299, endPoint x: 1322, endPoint y: 318, distance: 42.5
click at [1322, 318] on th "$ 1544.00" at bounding box center [1272, 299] width 121 height 70
click at [1526, 303] on icon "button" at bounding box center [1534, 299] width 17 height 17
click at [241, 371] on div at bounding box center [784, 392] width 1568 height 783
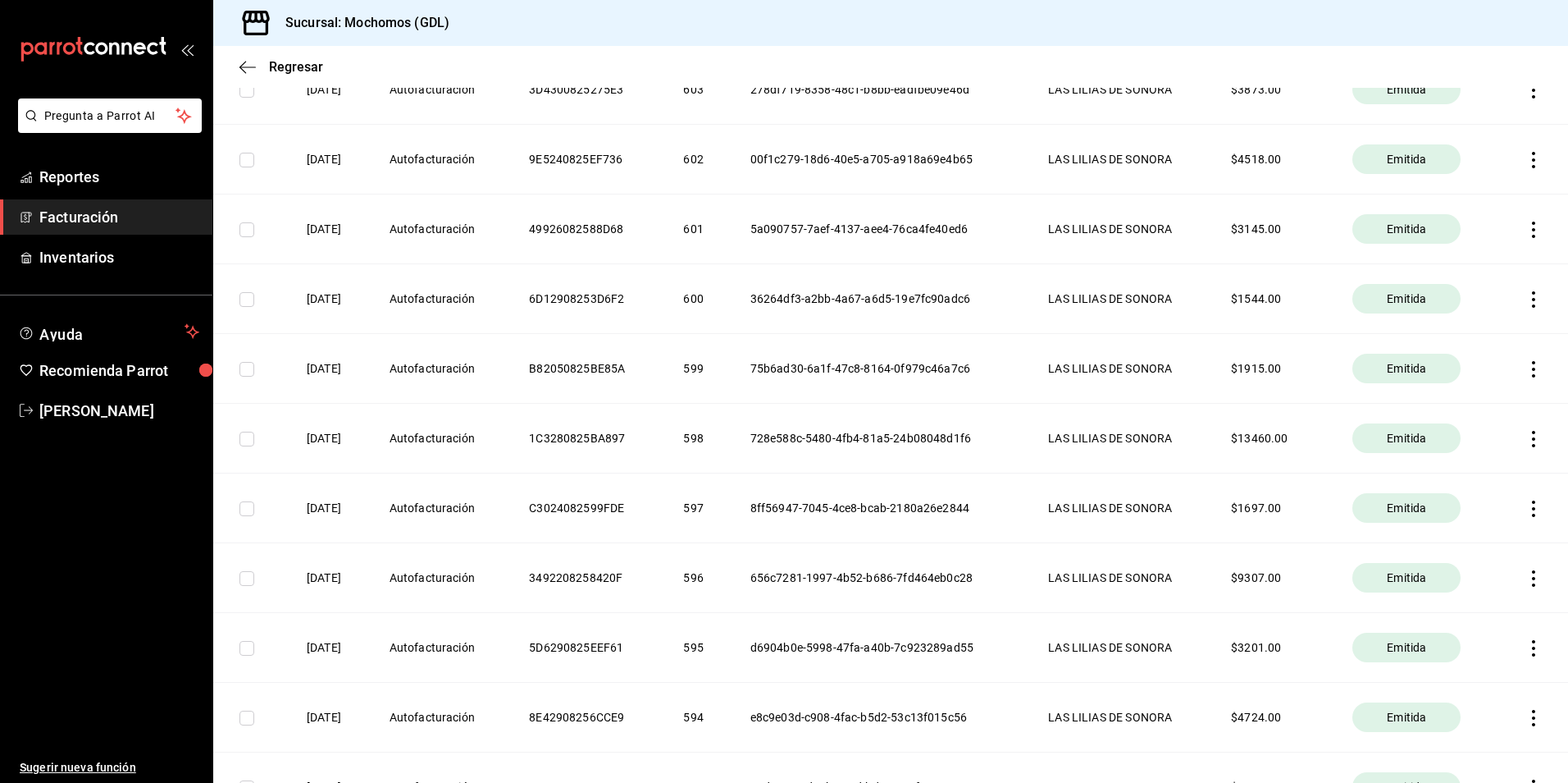
click at [248, 305] on input "checkbox" at bounding box center [247, 299] width 15 height 15
checkbox input "true"
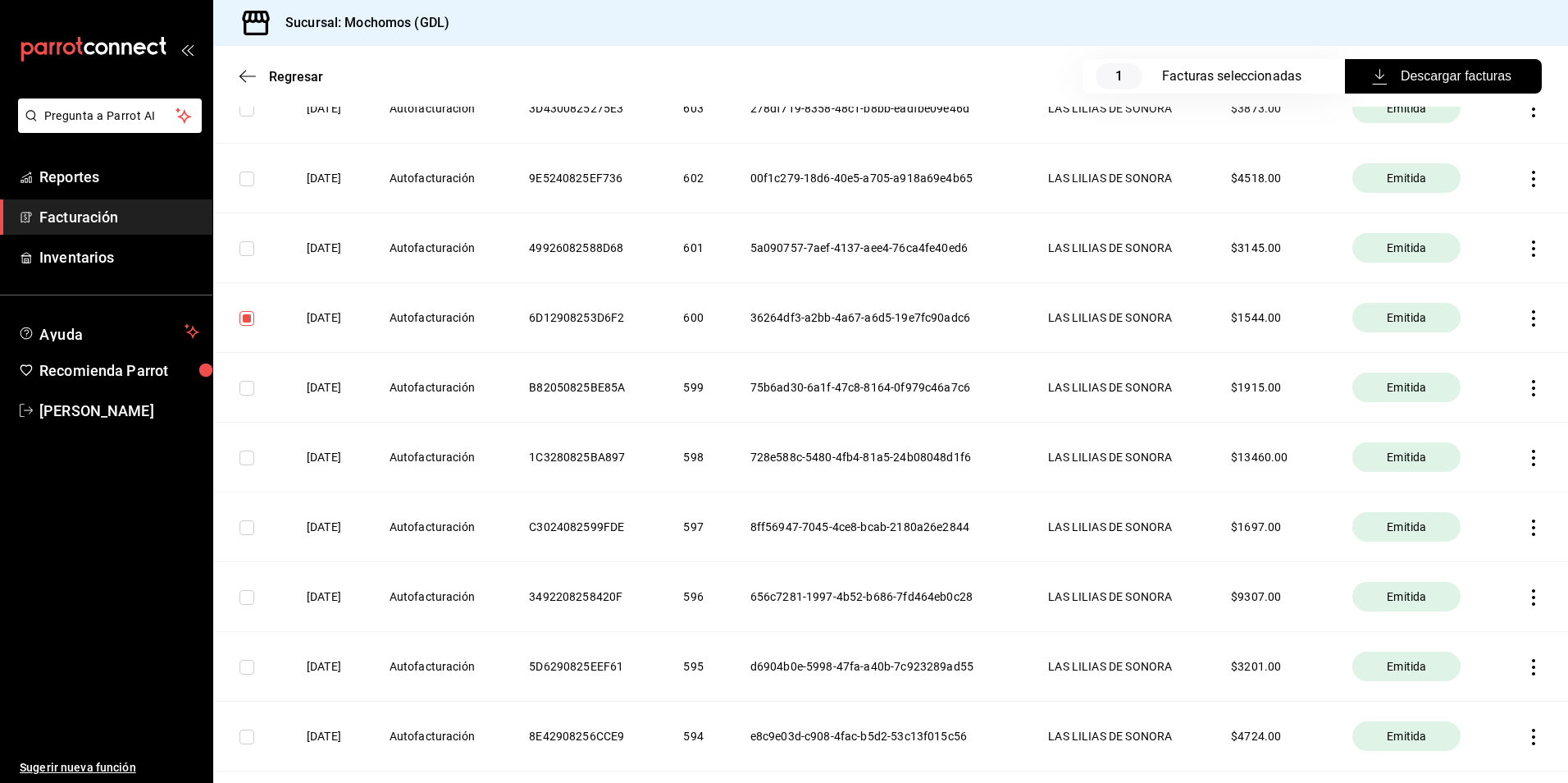
scroll to position [8640, 0]
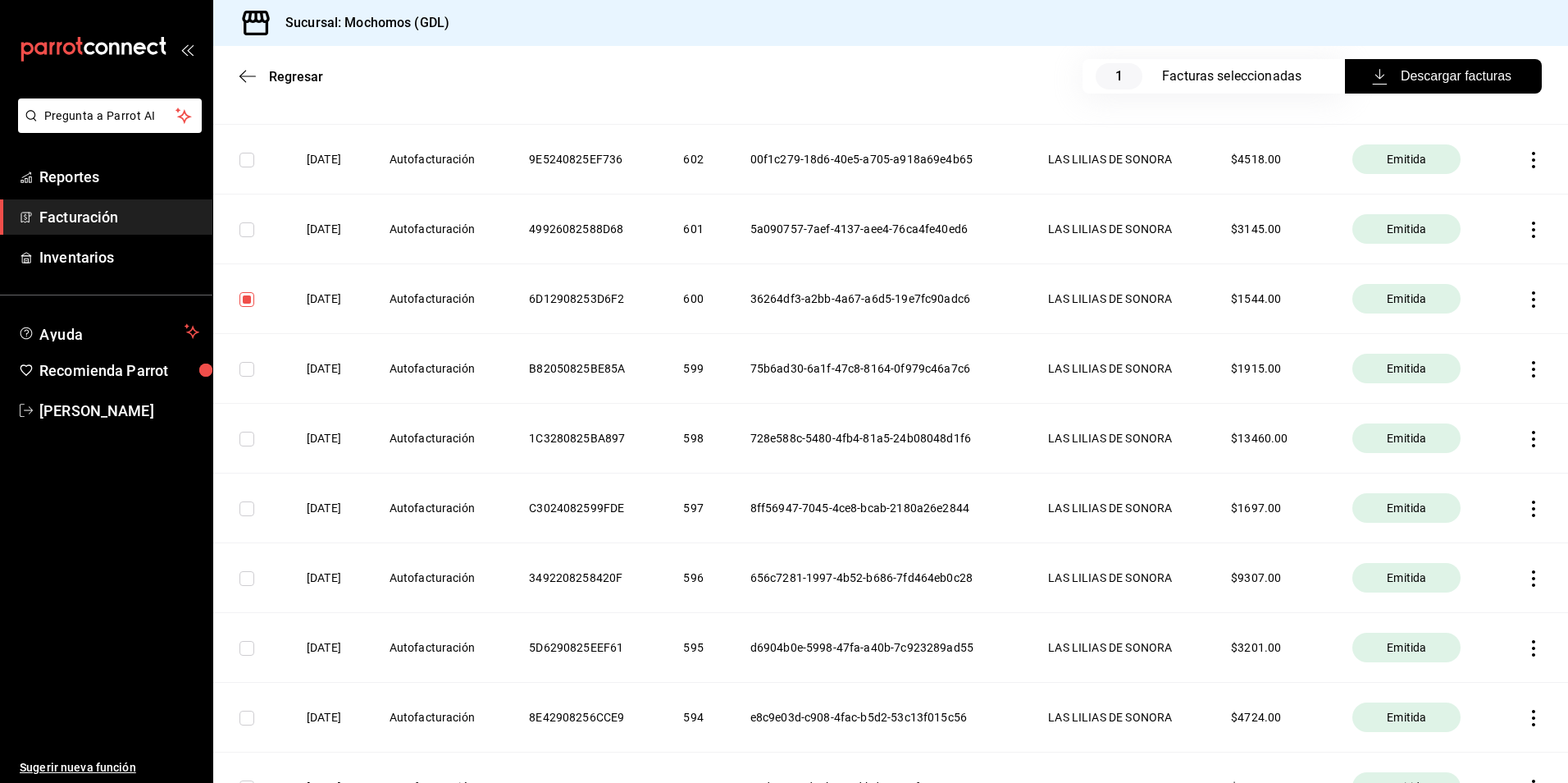
click at [1415, 79] on span "Descargar facturas" at bounding box center [1444, 76] width 136 height 19
click at [1526, 297] on icon "button" at bounding box center [1534, 299] width 17 height 17
click at [1314, 338] on div at bounding box center [784, 392] width 1568 height 783
click at [1402, 308] on div "Emitida" at bounding box center [1407, 298] width 109 height 29
click at [1526, 296] on icon "button" at bounding box center [1534, 299] width 17 height 17
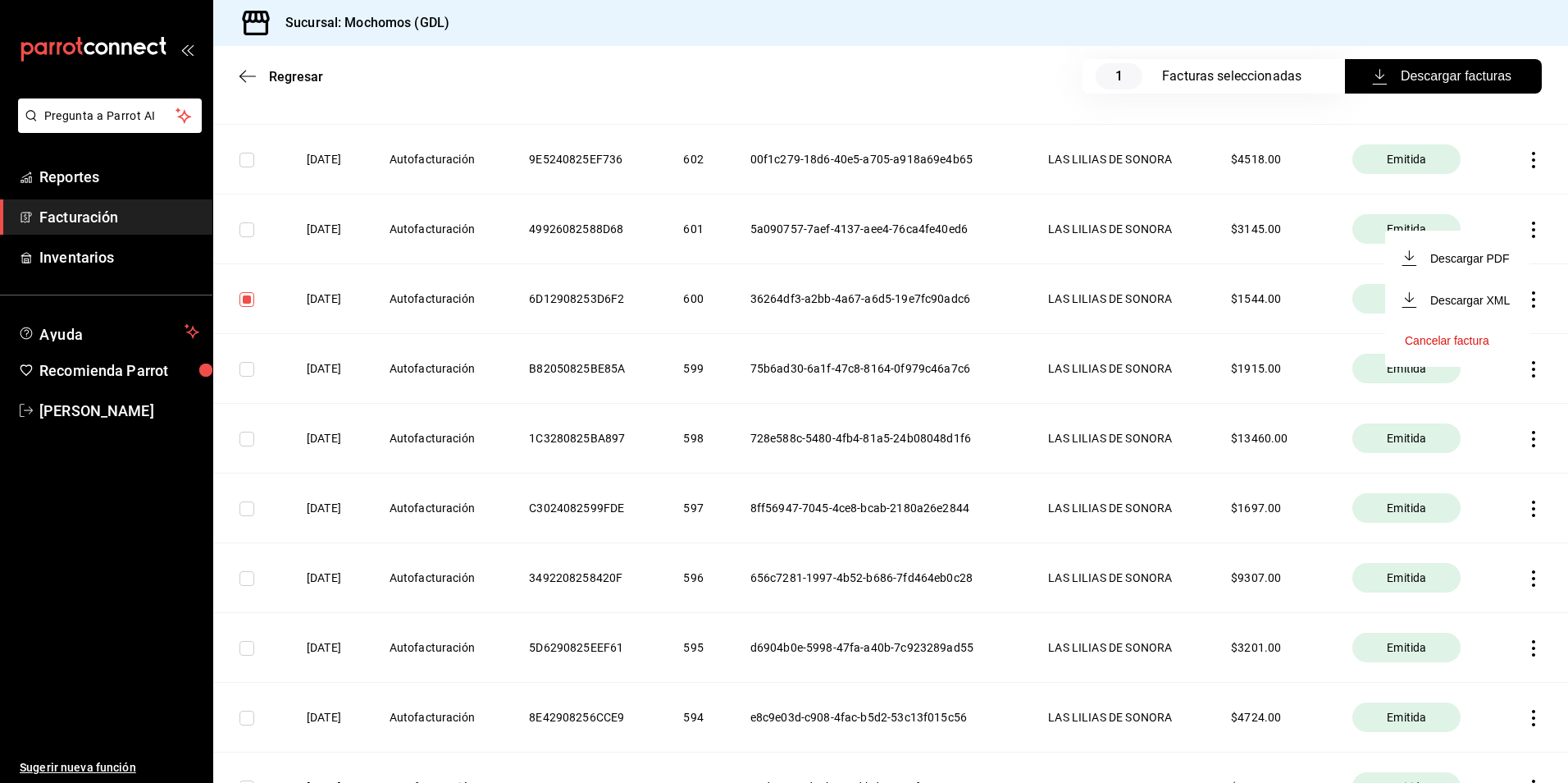
click at [1280, 374] on div at bounding box center [784, 392] width 1568 height 783
click at [1358, 74] on button "Descargar facturas" at bounding box center [1444, 76] width 197 height 34
